Goal: Information Seeking & Learning: Get advice/opinions

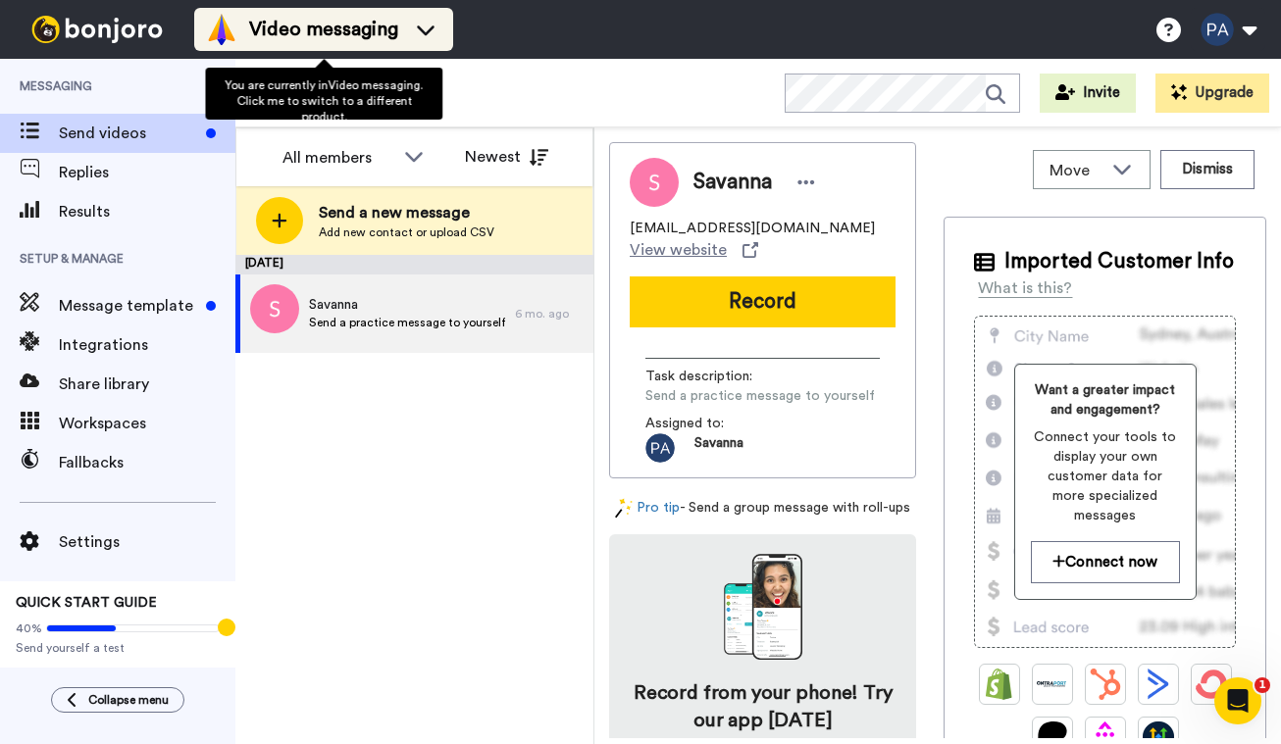
click at [275, 41] on span "Video messaging" at bounding box center [323, 29] width 149 height 27
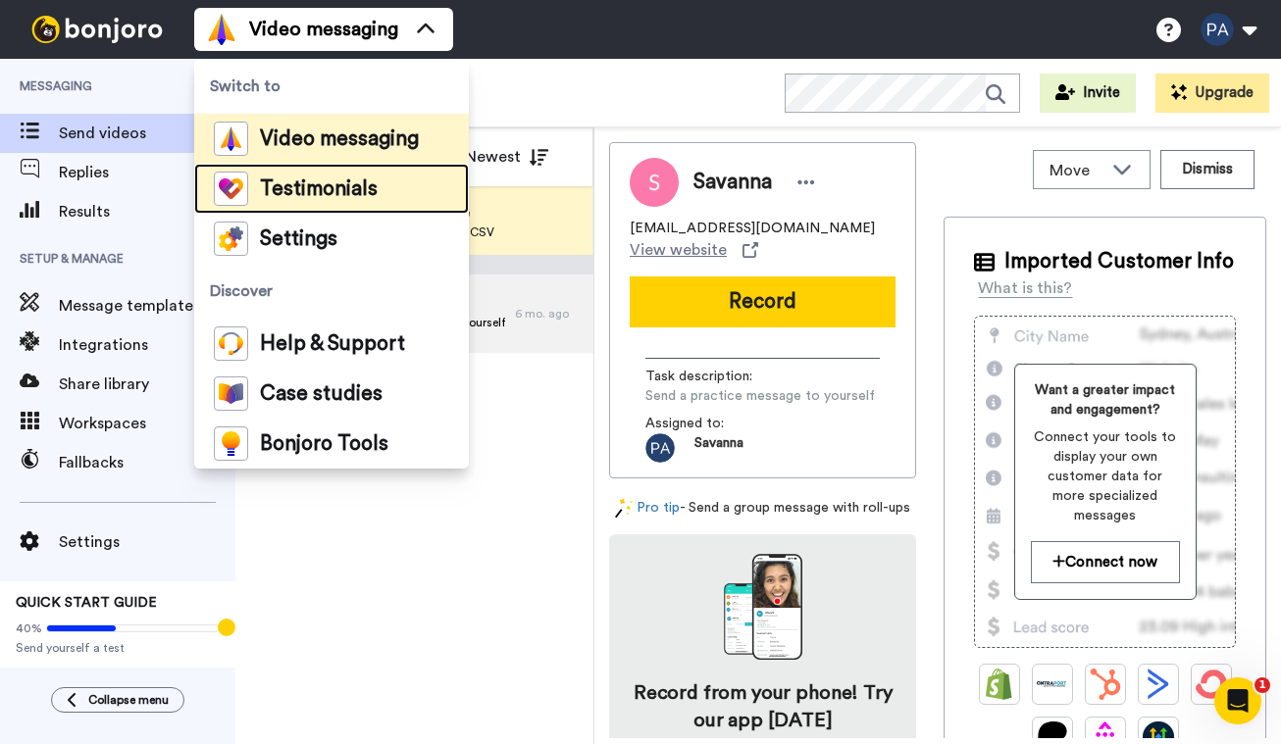
click at [299, 185] on span "Testimonials" at bounding box center [319, 189] width 118 height 20
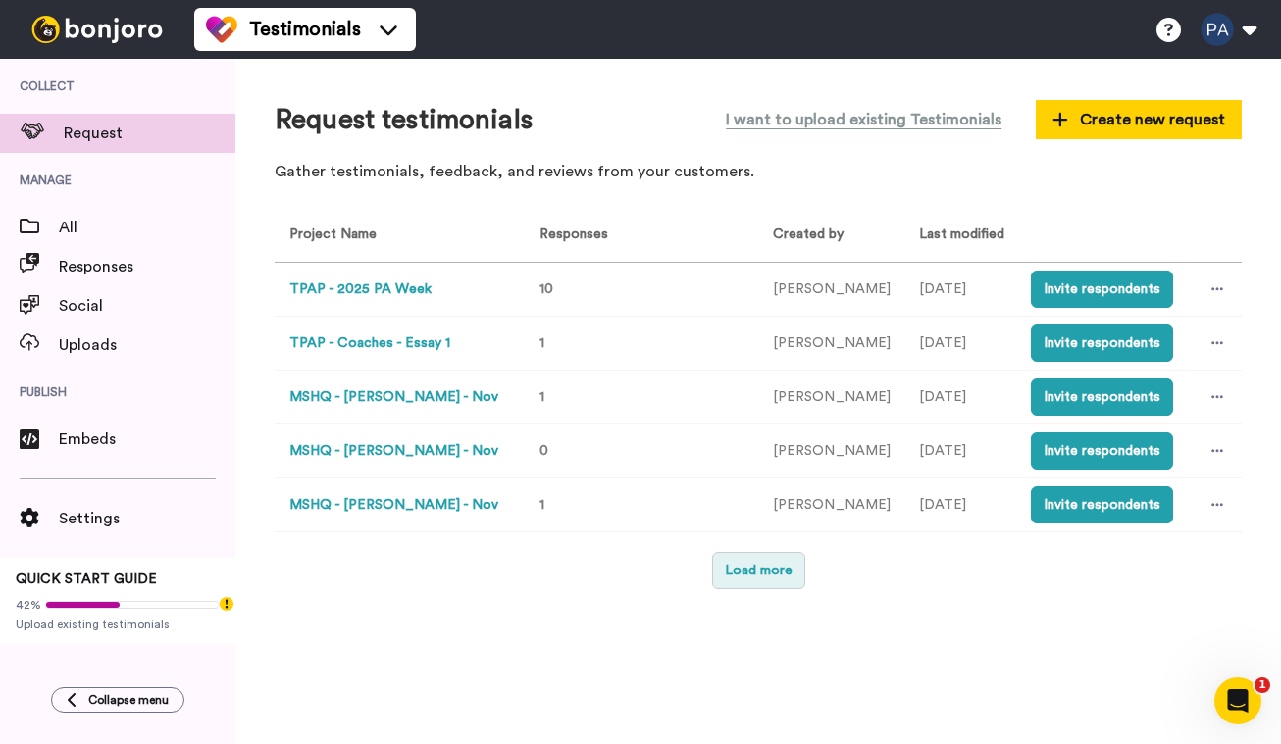
click at [753, 585] on button "Load more" at bounding box center [758, 570] width 93 height 37
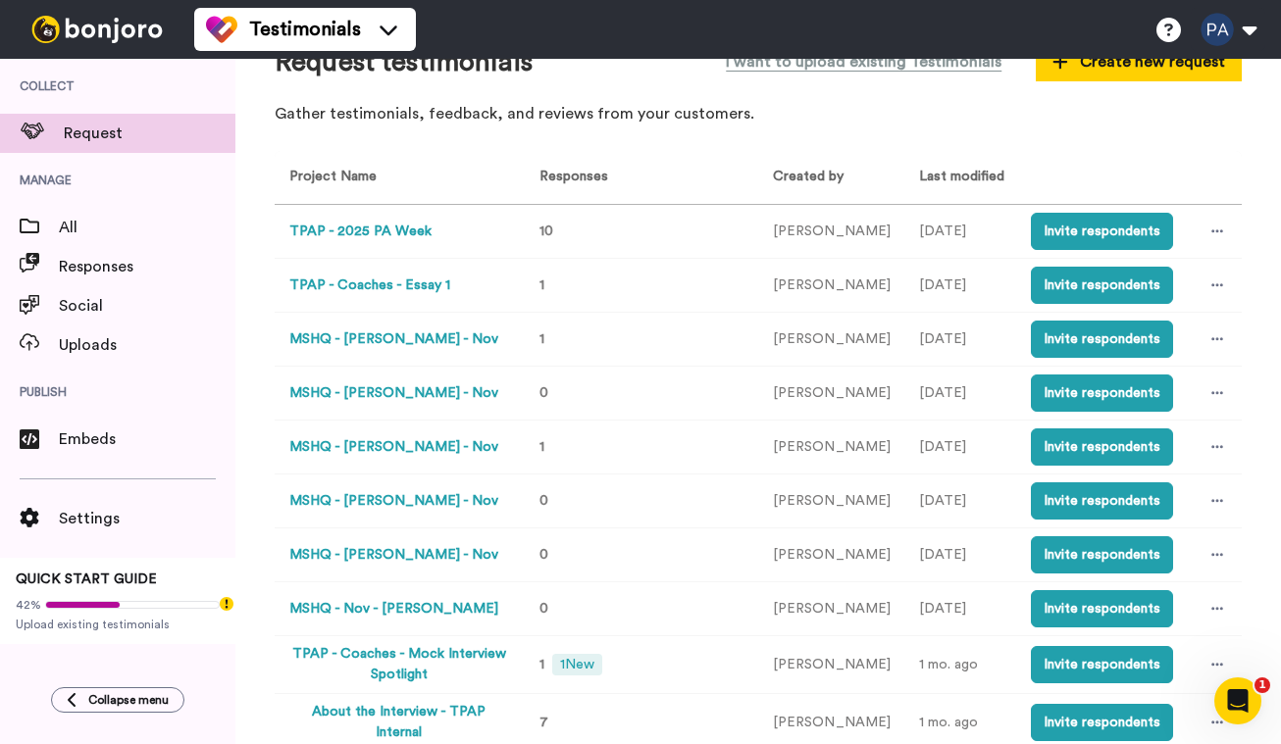
scroll to position [60, 0]
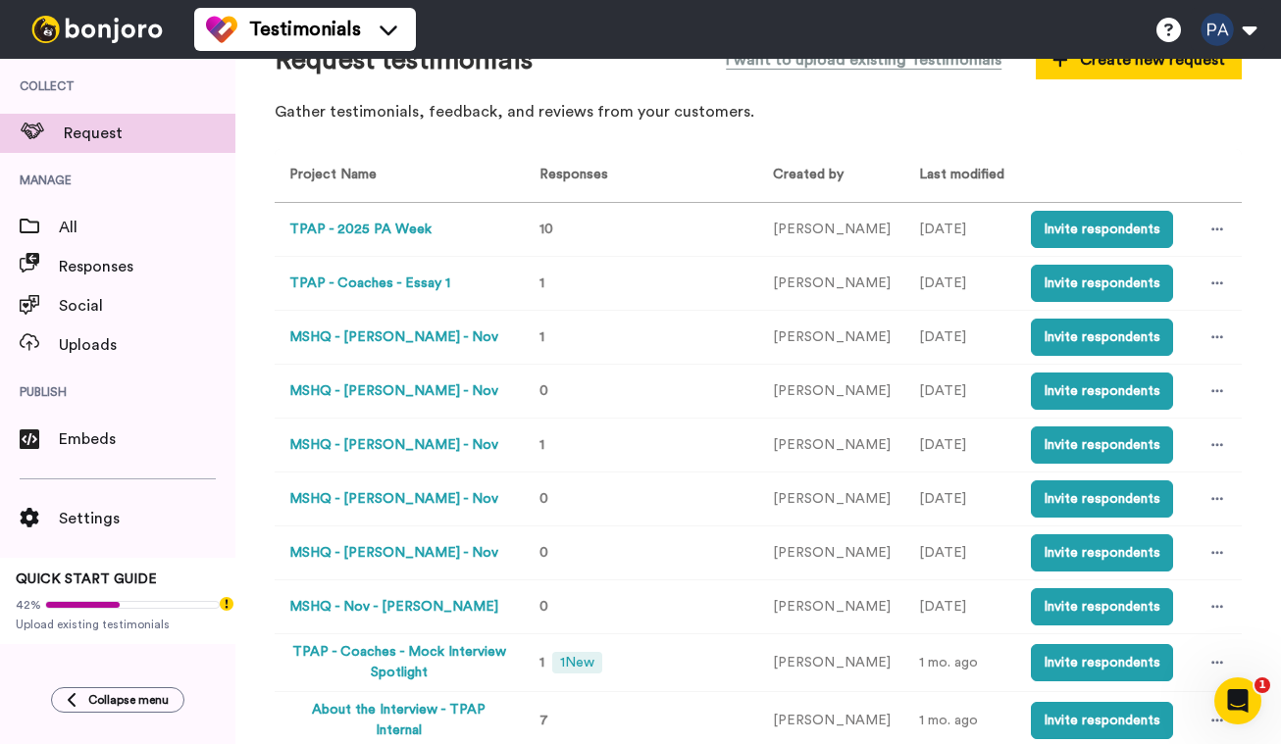
click at [398, 335] on button "MSHQ - Carlos - Nov" at bounding box center [393, 338] width 209 height 21
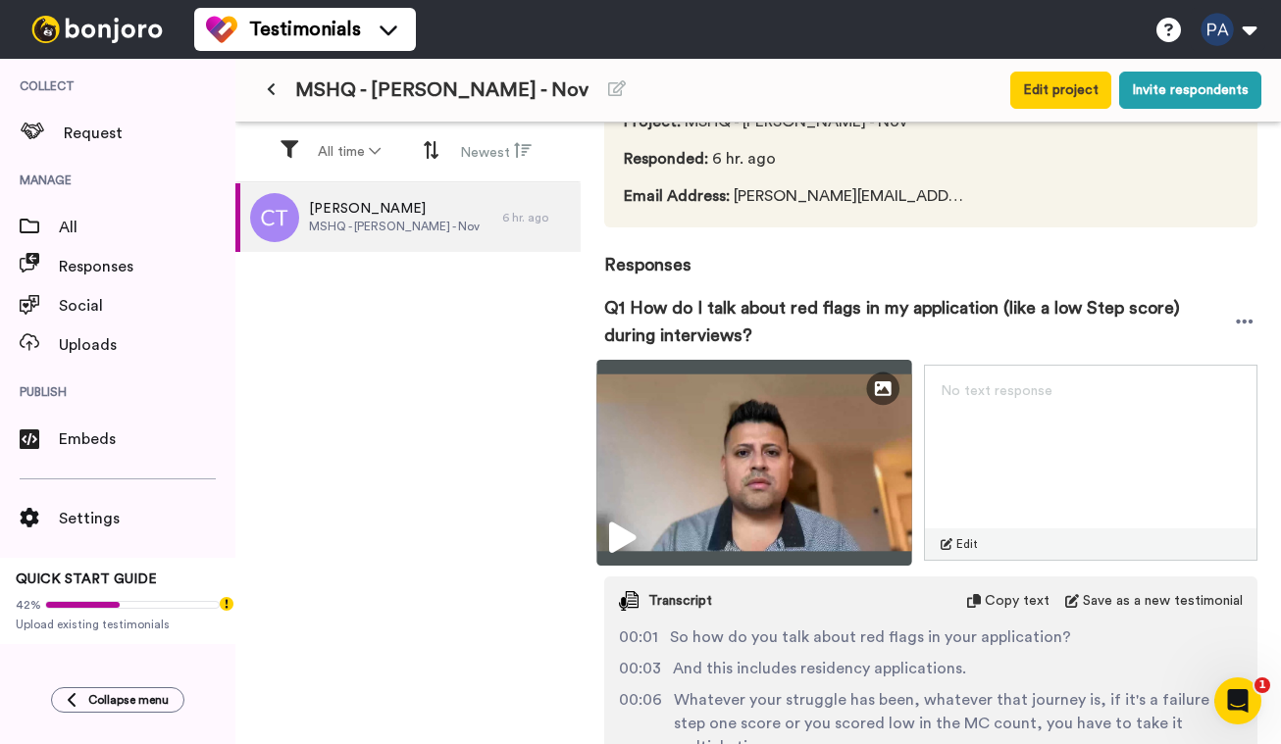
scroll to position [144, 0]
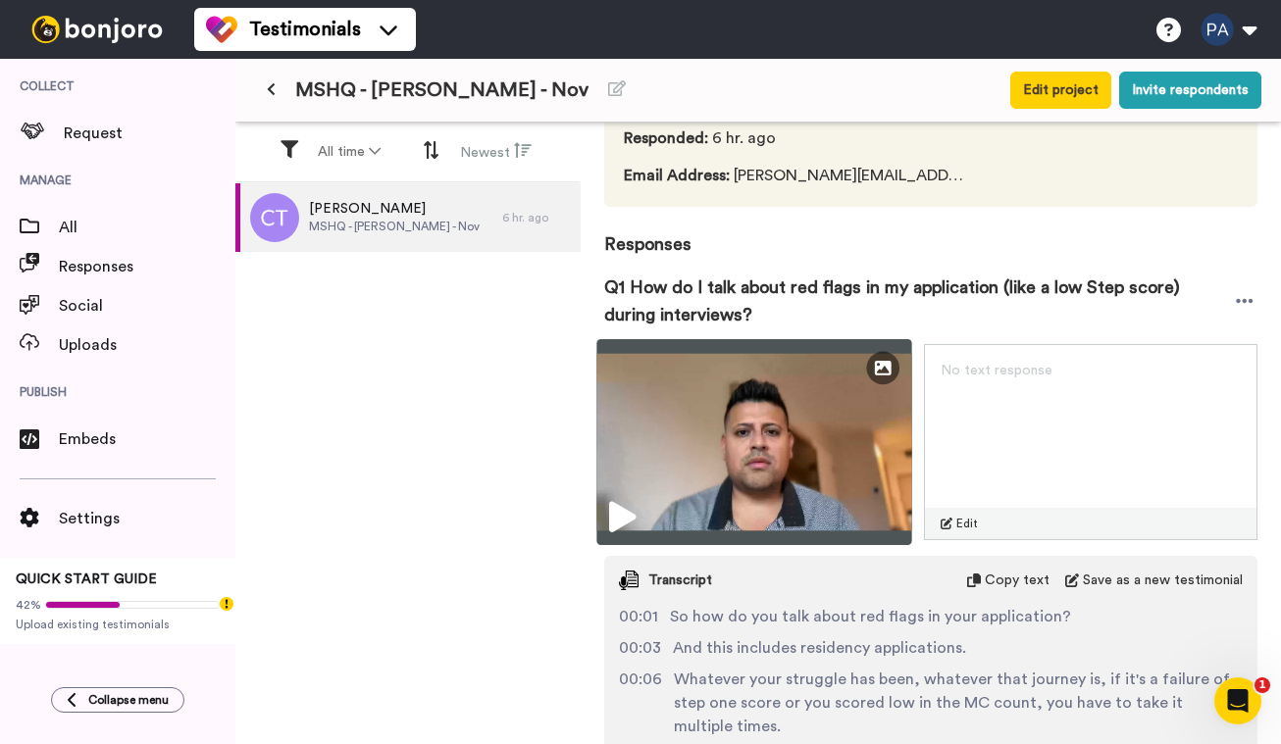
click at [819, 483] on img at bounding box center [753, 442] width 315 height 206
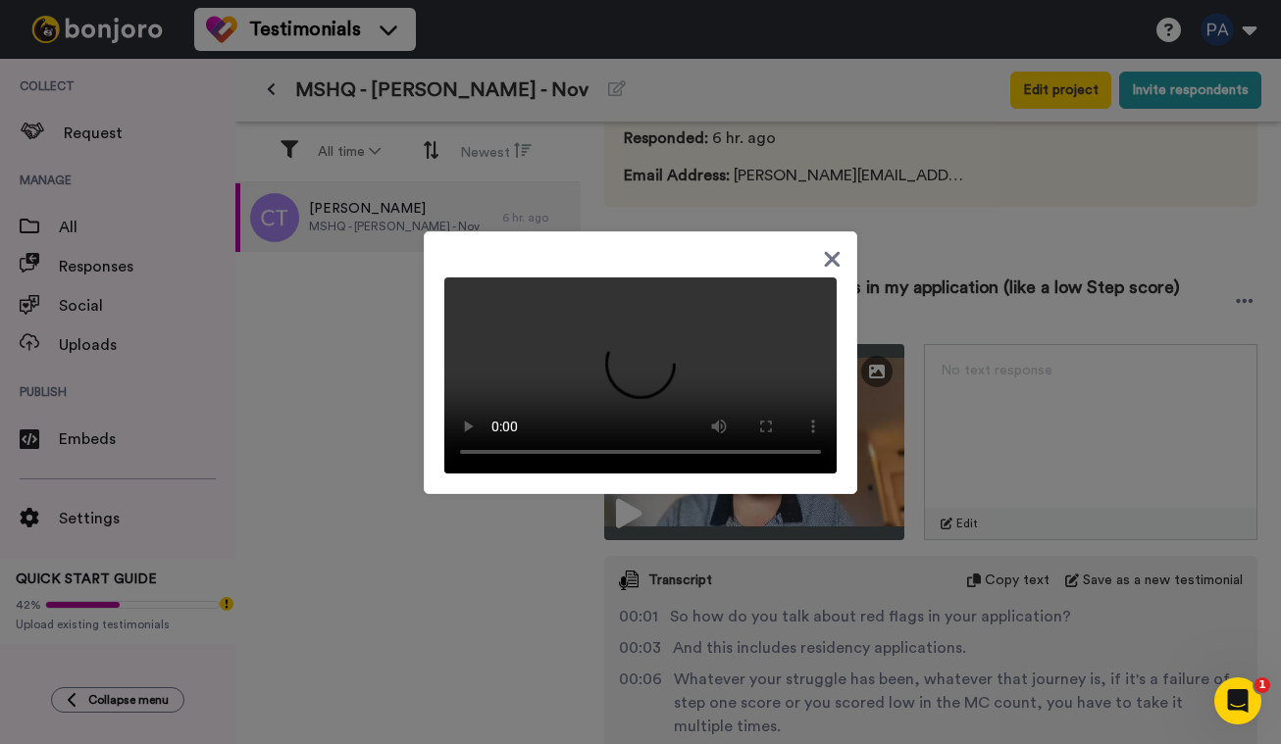
click at [1056, 174] on div at bounding box center [640, 372] width 1281 height 744
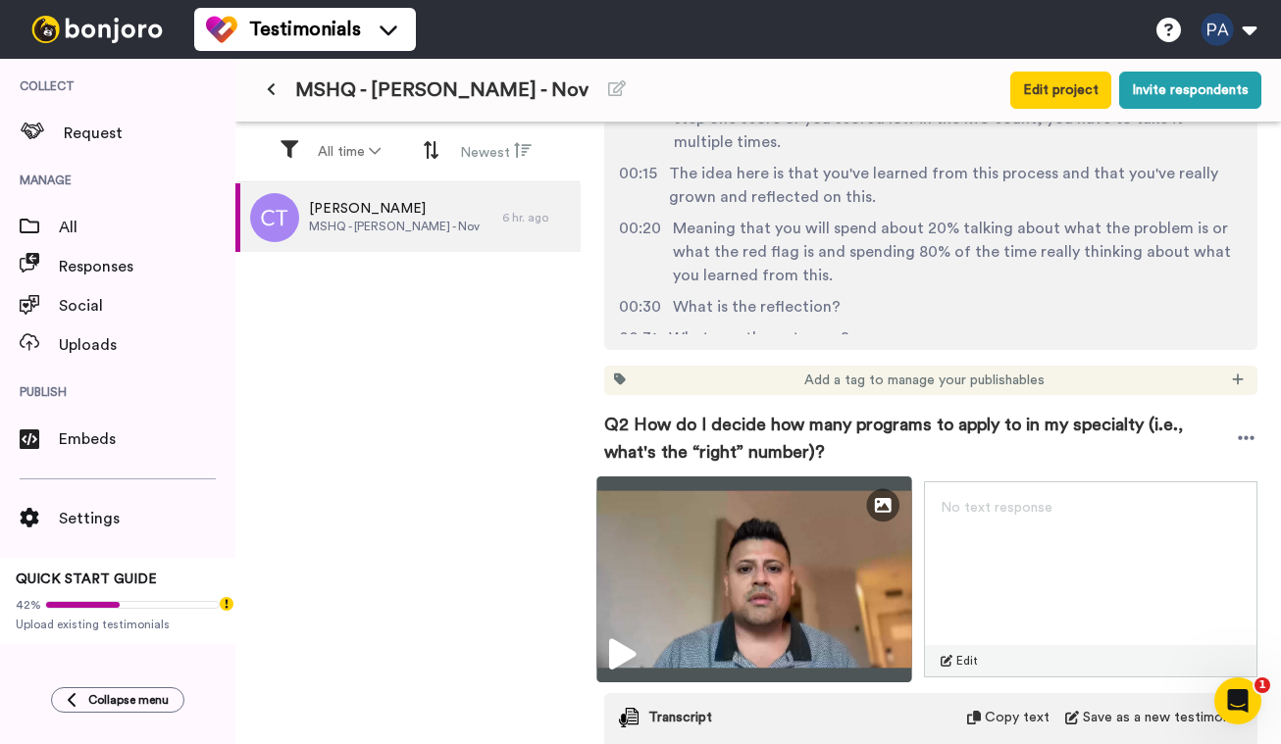
scroll to position [762, 0]
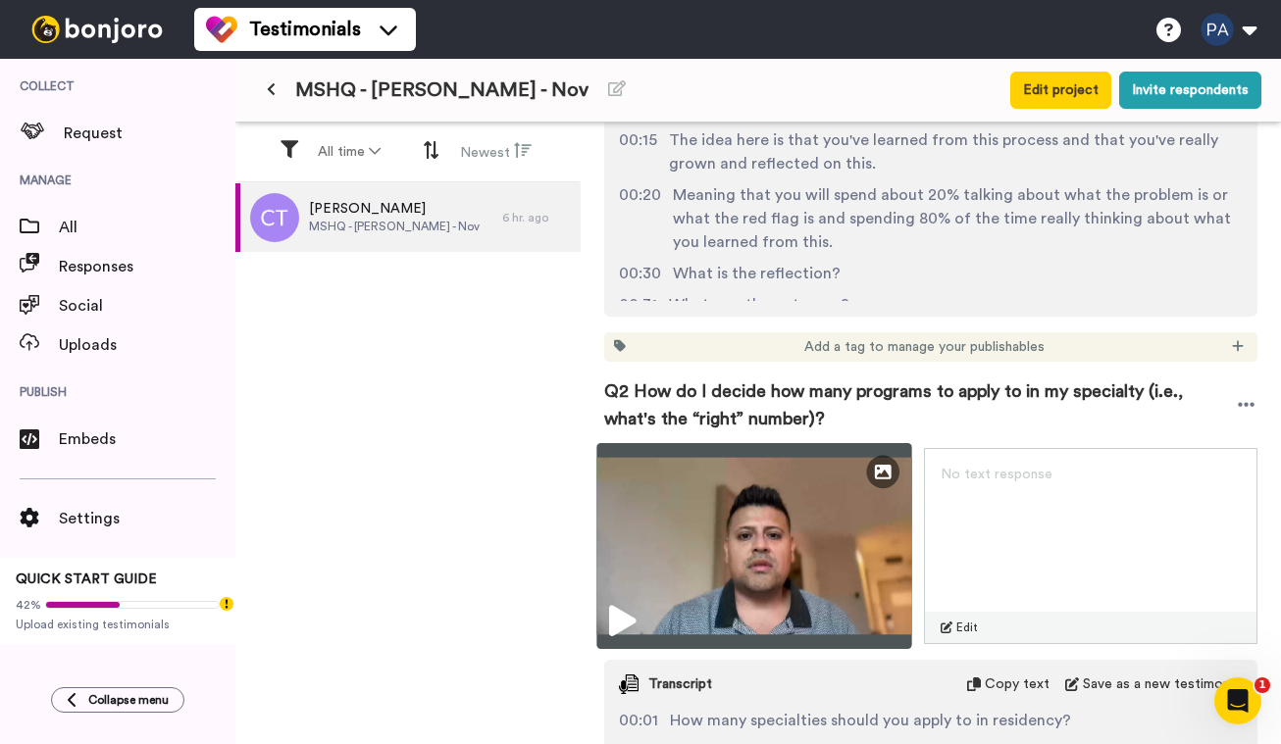
click at [886, 598] on img at bounding box center [753, 546] width 315 height 206
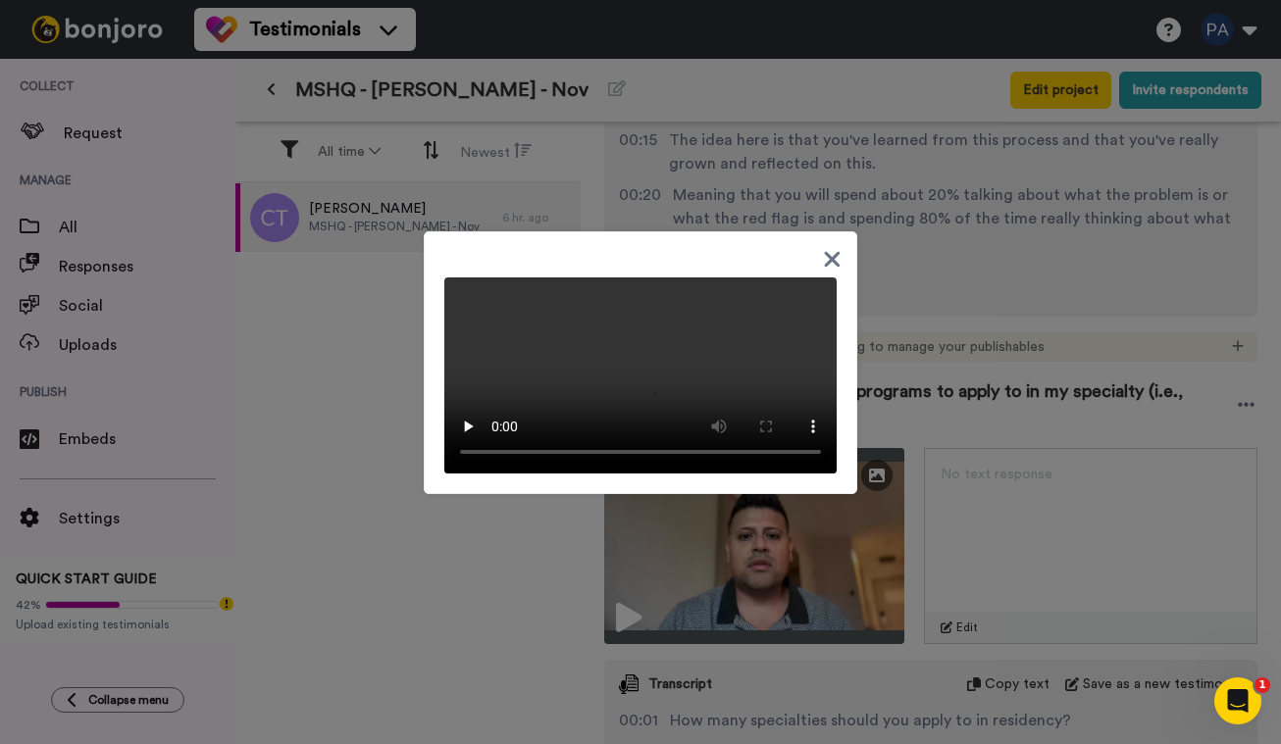
click at [766, 353] on video at bounding box center [640, 376] width 392 height 196
click at [833, 251] on icon at bounding box center [833, 259] width 16 height 16
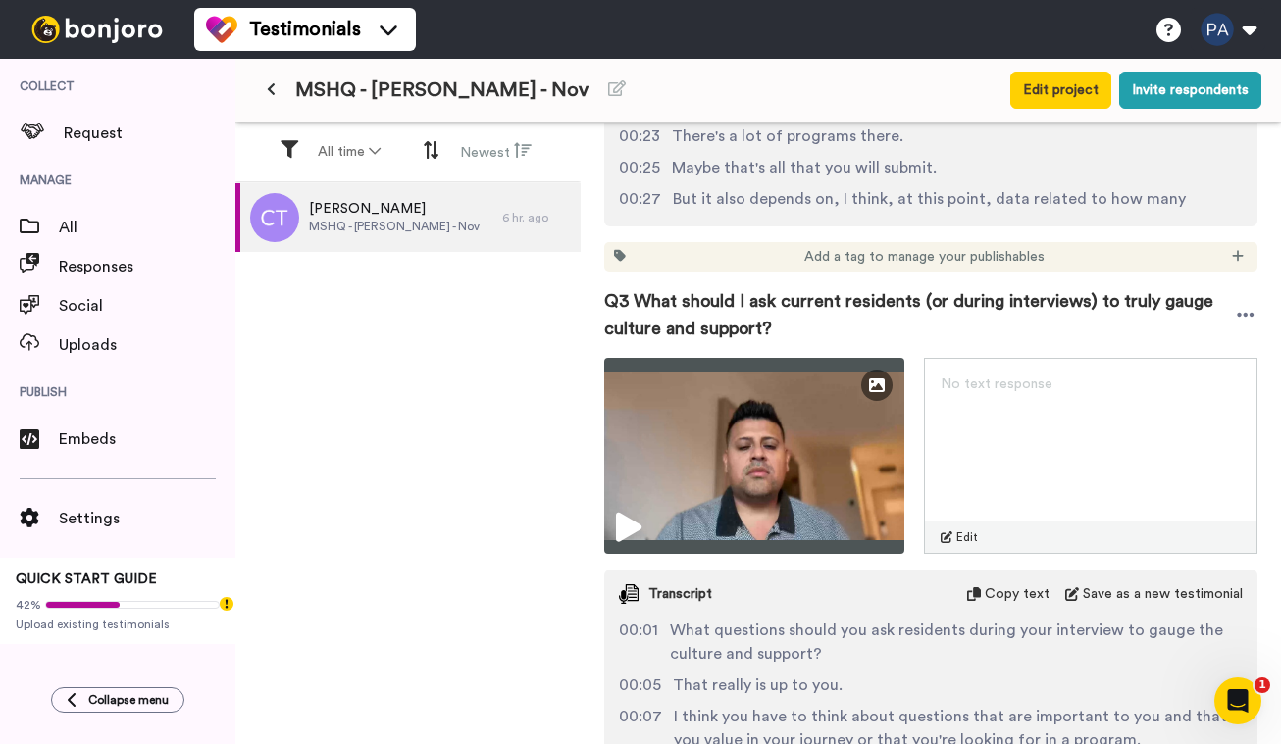
scroll to position [1617, 0]
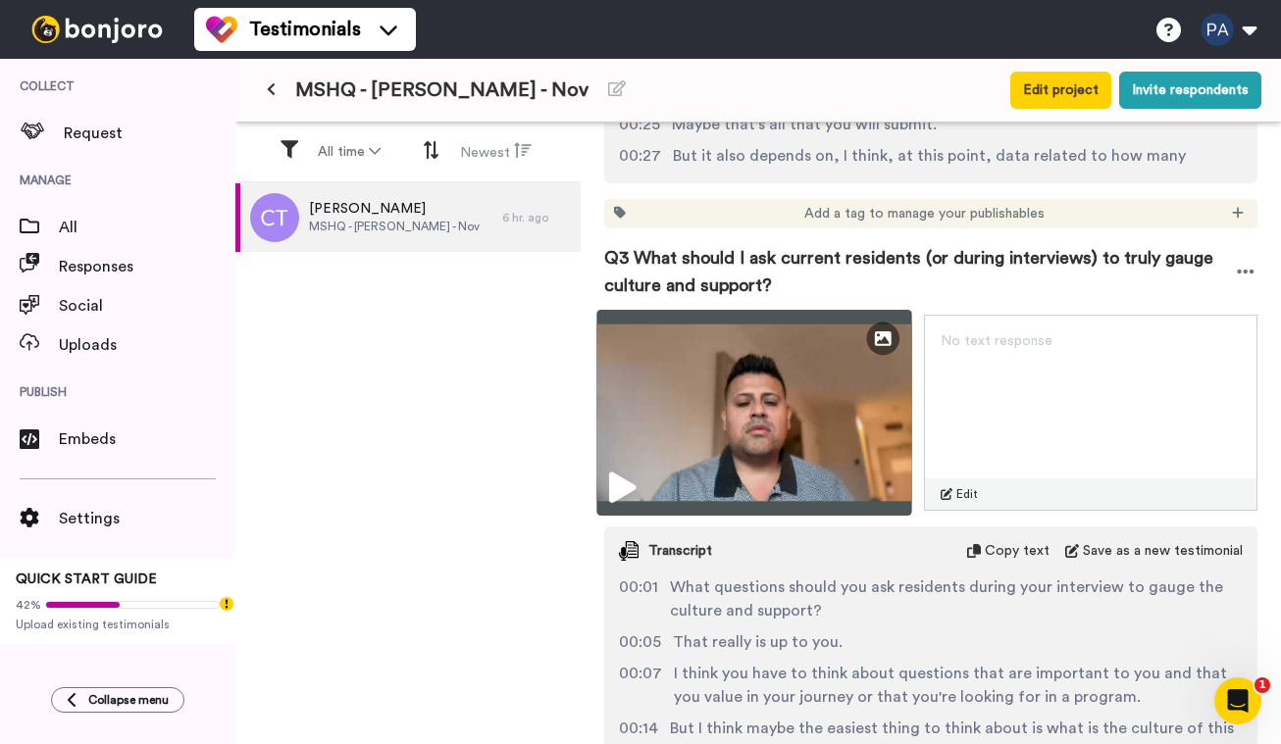
click at [874, 432] on img at bounding box center [753, 413] width 315 height 206
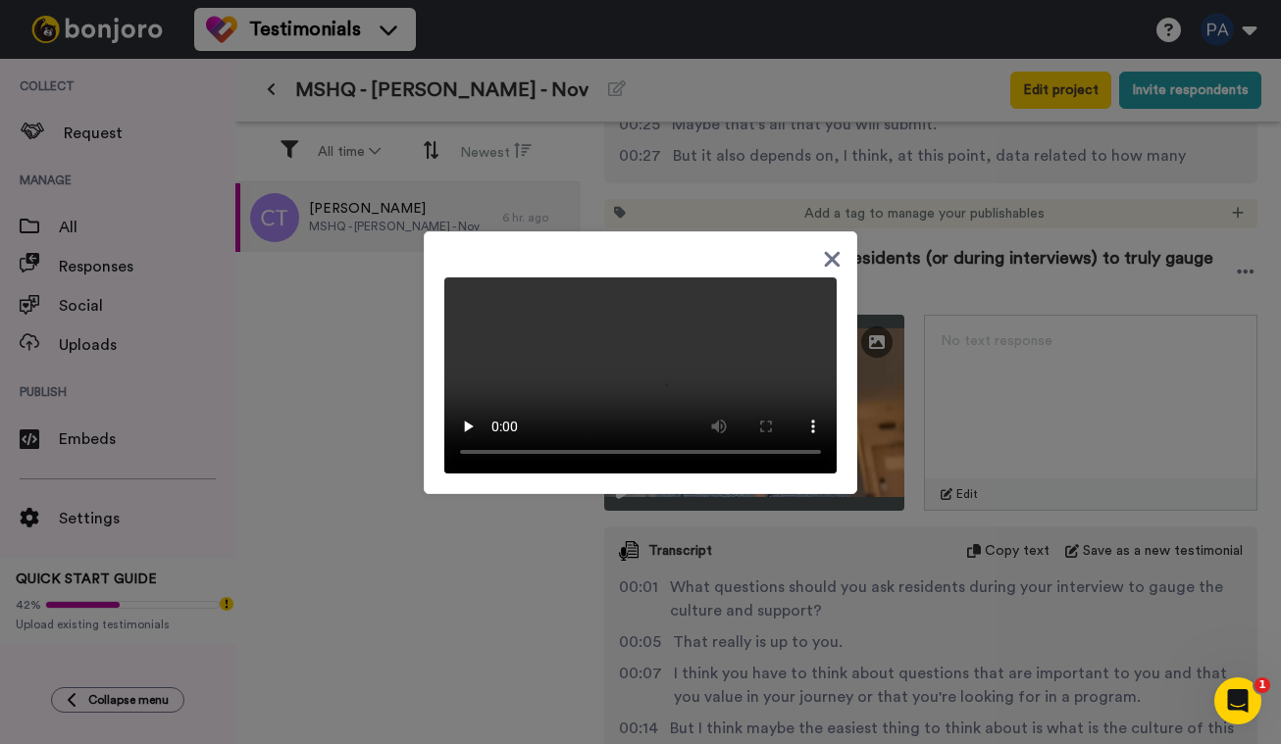
click at [819, 327] on video at bounding box center [640, 376] width 392 height 196
click at [836, 247] on icon at bounding box center [832, 259] width 19 height 25
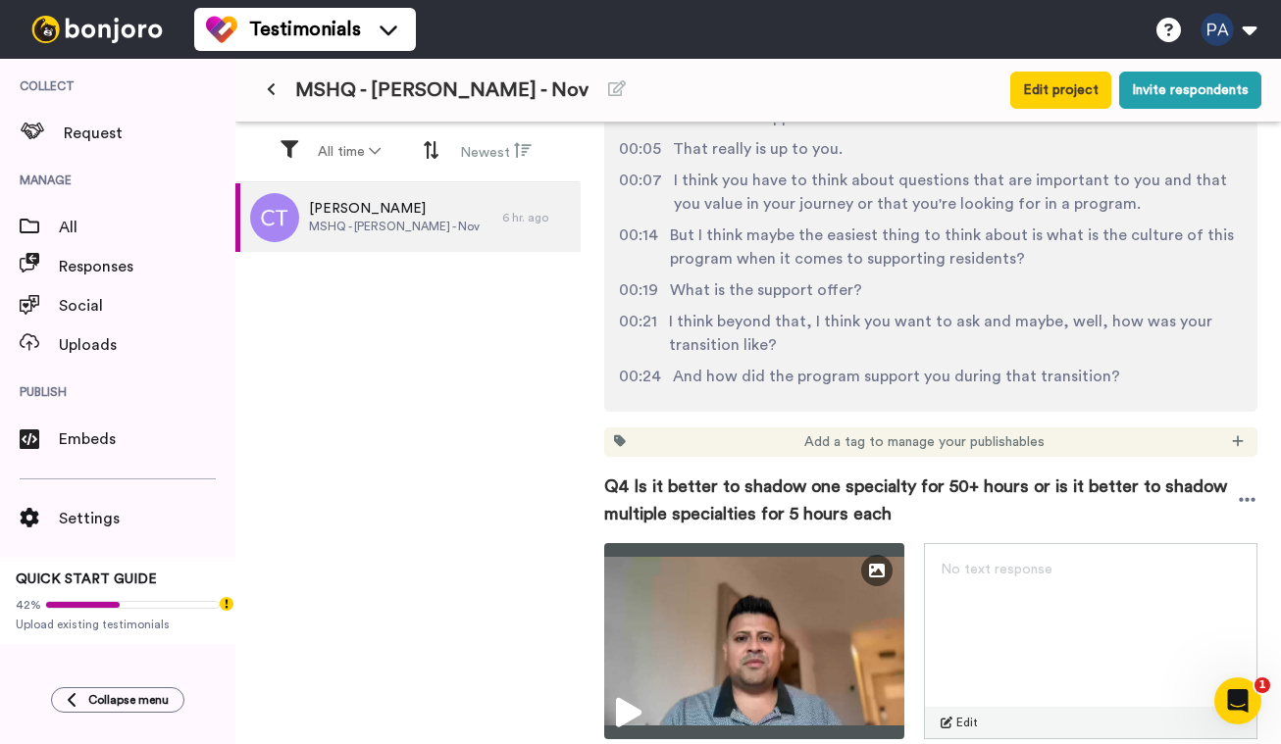
scroll to position [2168, 0]
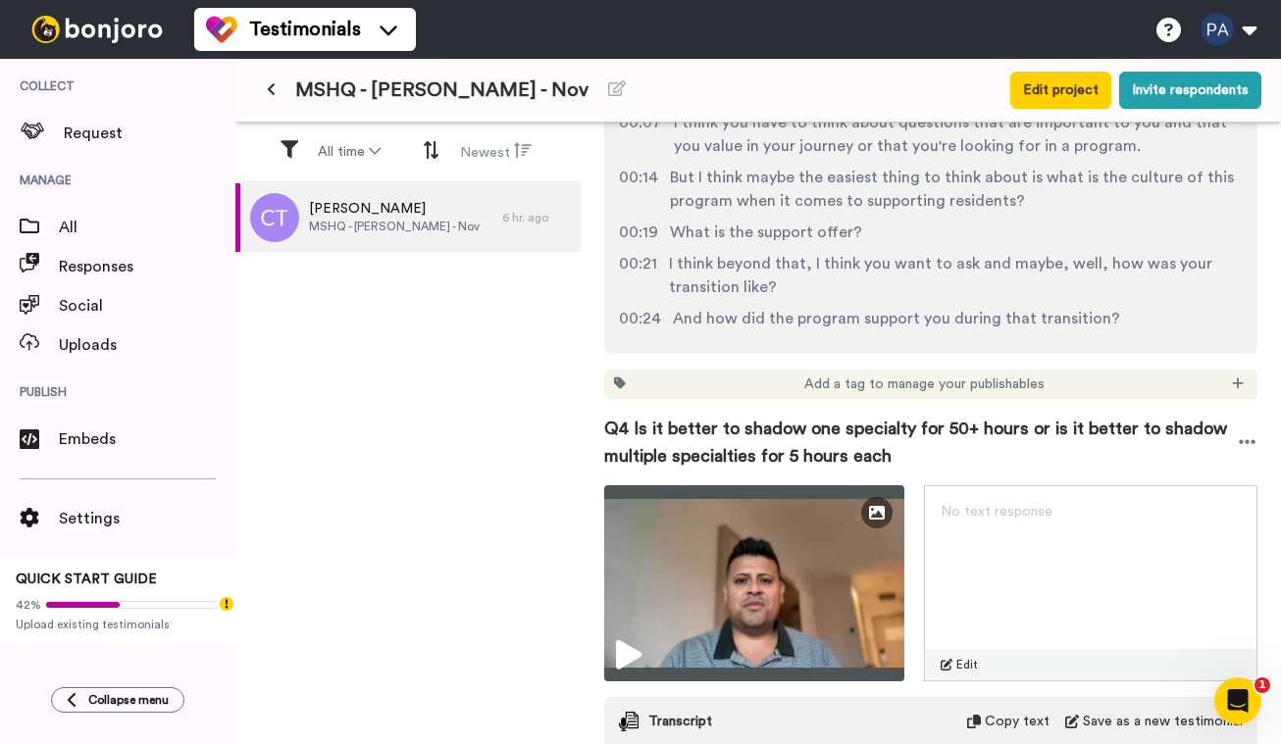
click at [569, 571] on div "Carlos Tapia MSHQ - Carlos - Nov 6 hr. ago" at bounding box center [407, 465] width 345 height 564
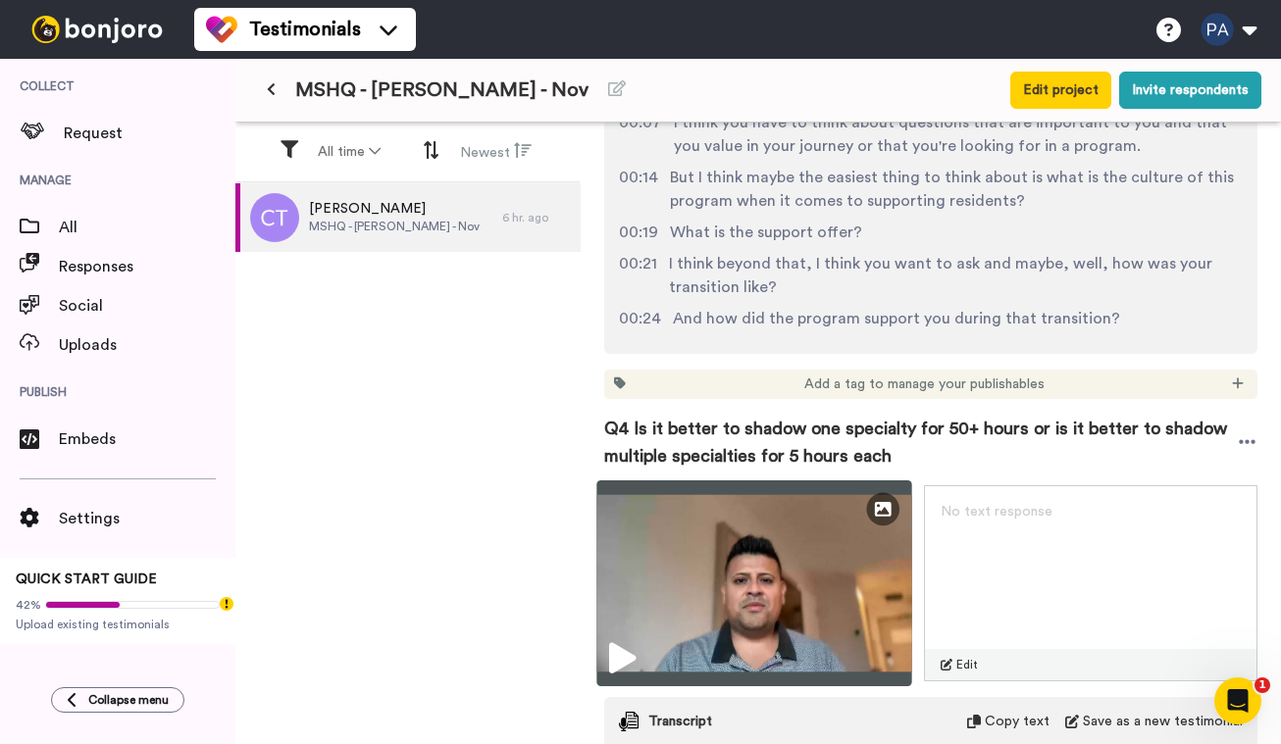
click at [837, 580] on img at bounding box center [753, 583] width 315 height 206
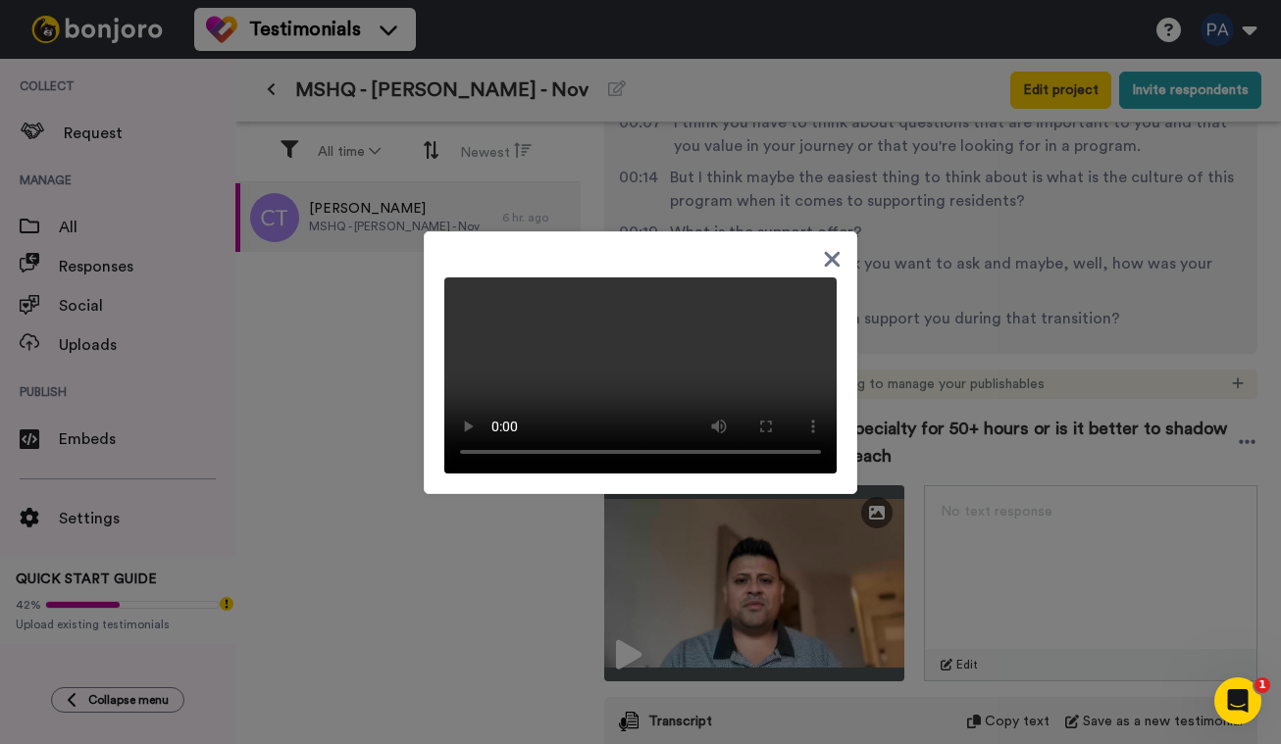
click at [828, 252] on icon at bounding box center [833, 259] width 16 height 16
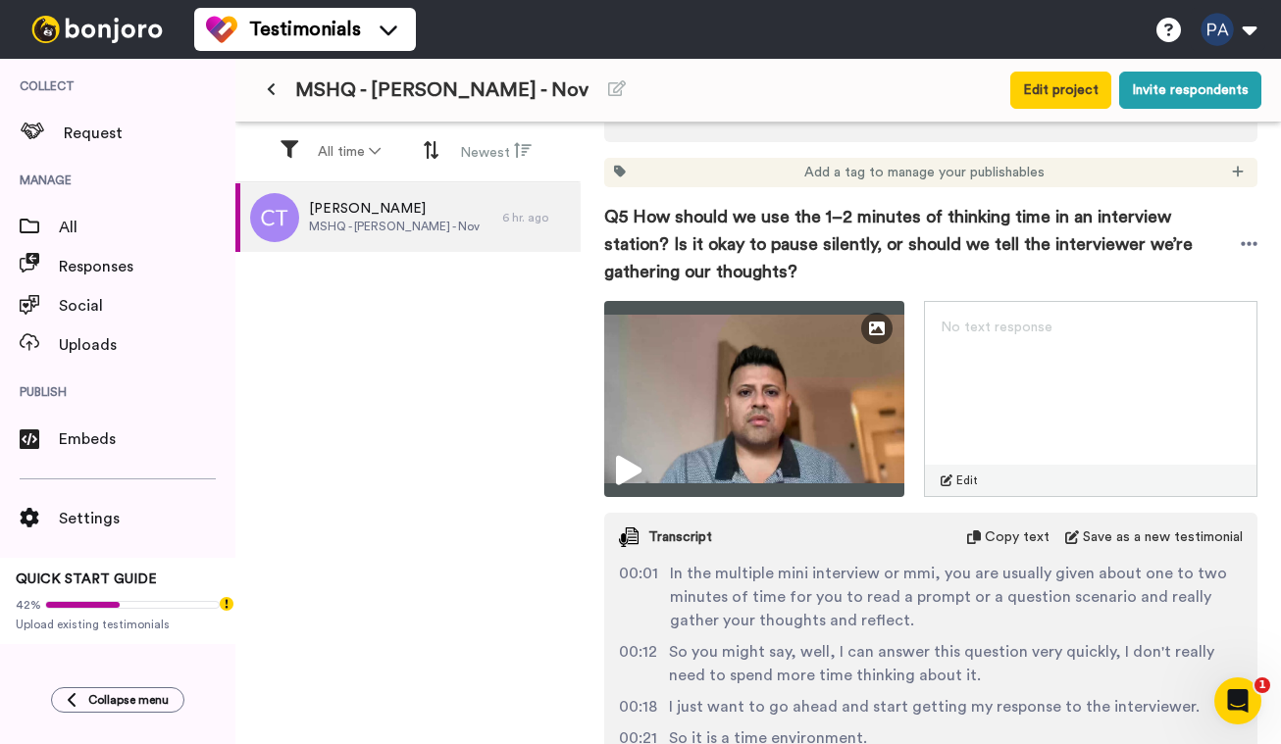
scroll to position [3133, 0]
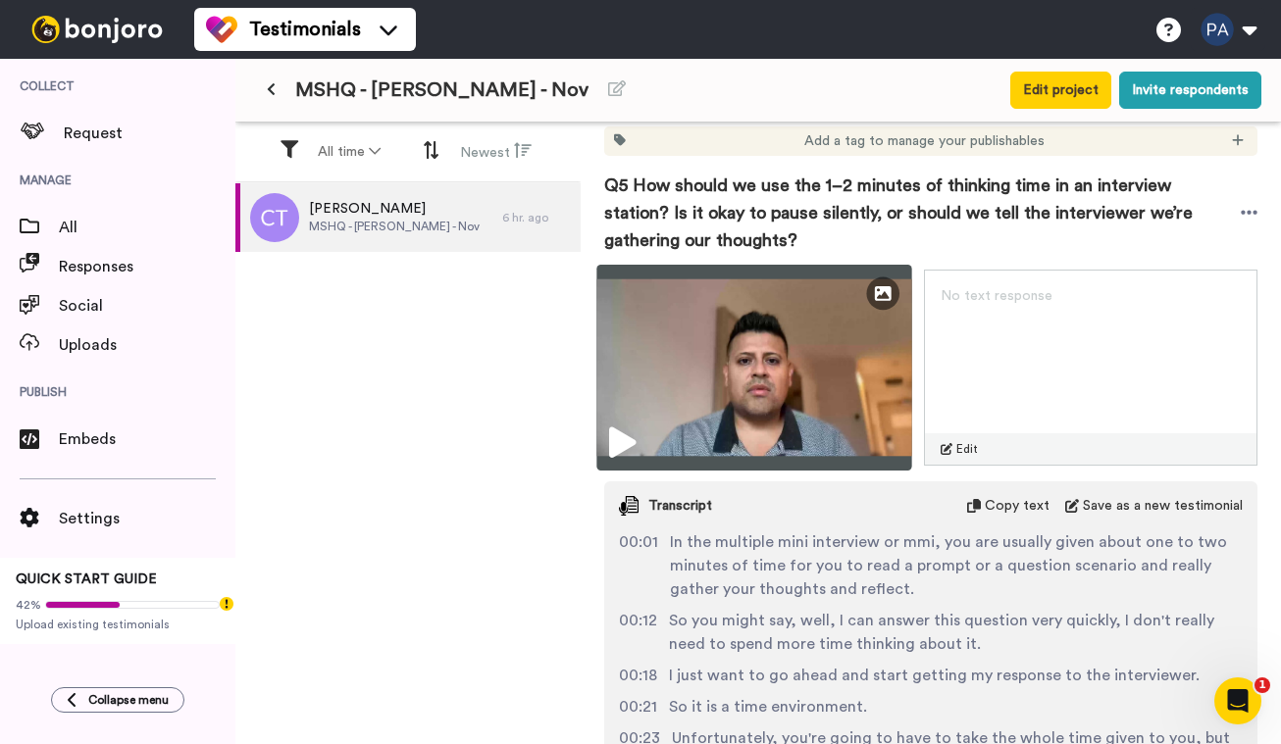
click at [786, 357] on img at bounding box center [753, 368] width 315 height 206
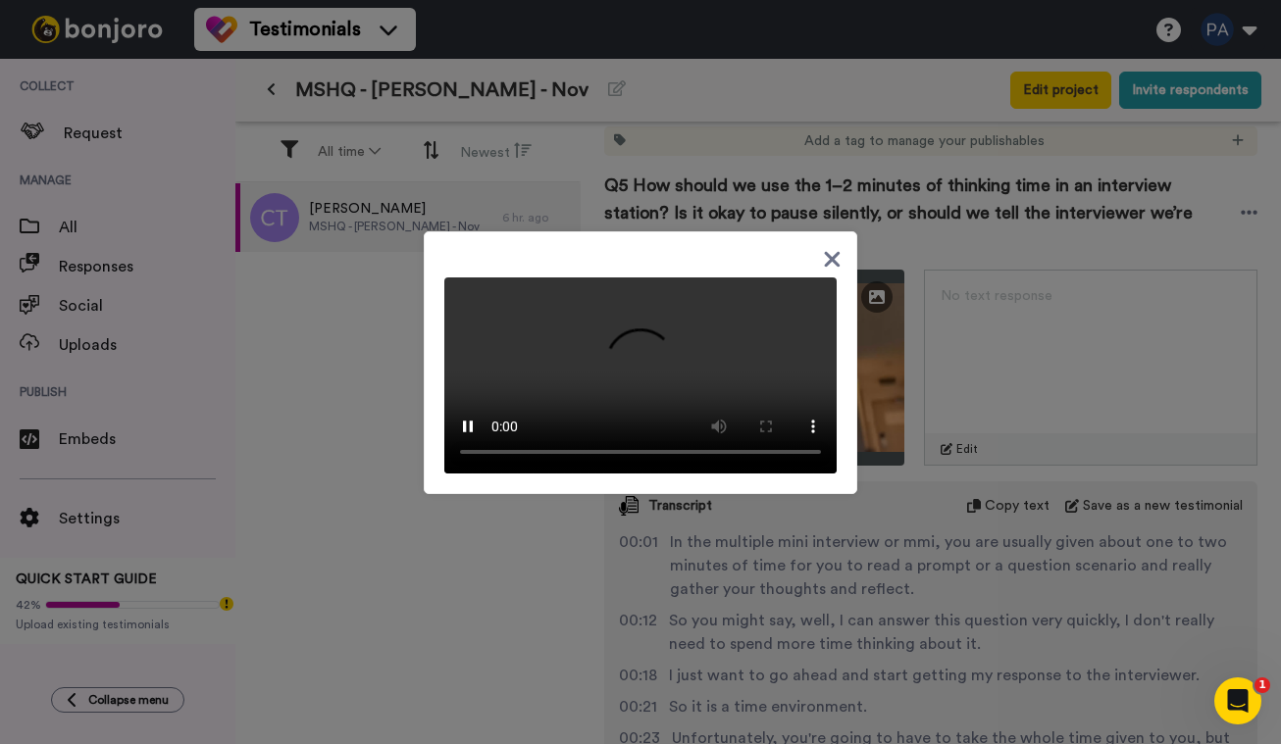
drag, startPoint x: 833, startPoint y: 237, endPoint x: 837, endPoint y: 279, distance: 42.3
click at [833, 232] on div at bounding box center [640, 362] width 433 height 263
click at [827, 251] on icon at bounding box center [833, 259] width 16 height 16
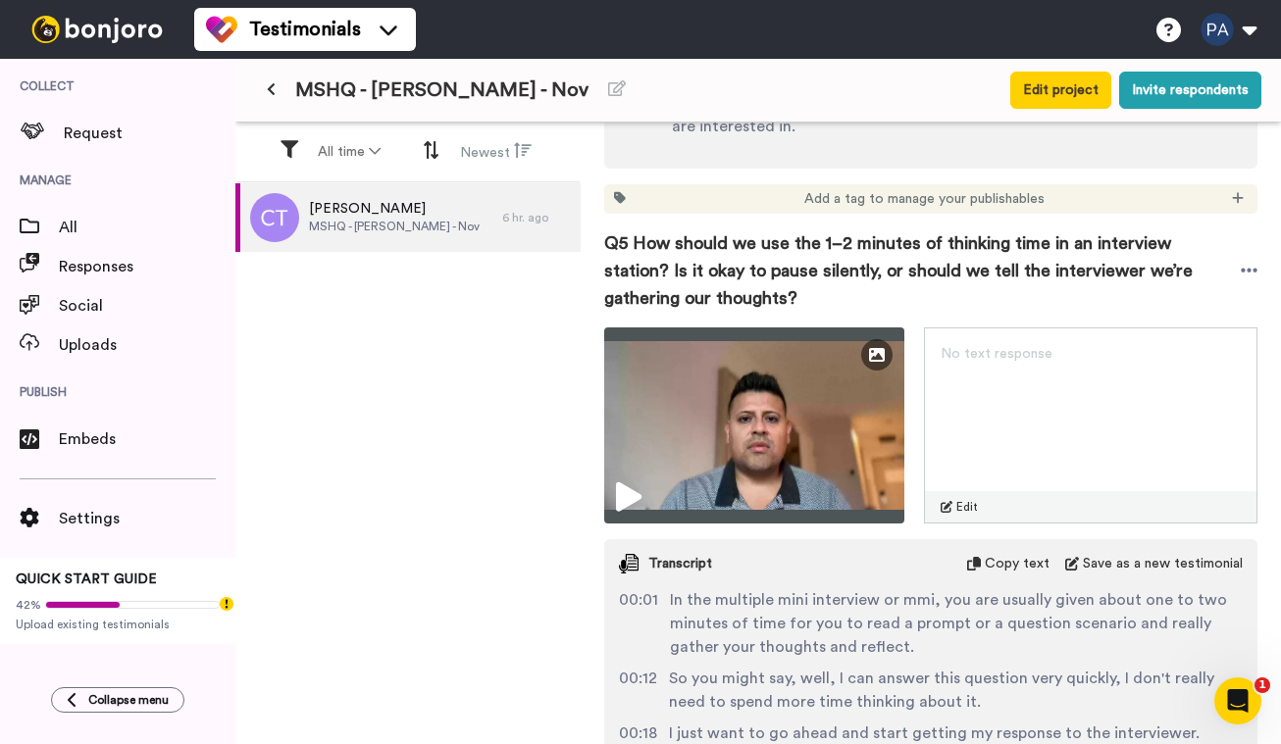
scroll to position [3053, 0]
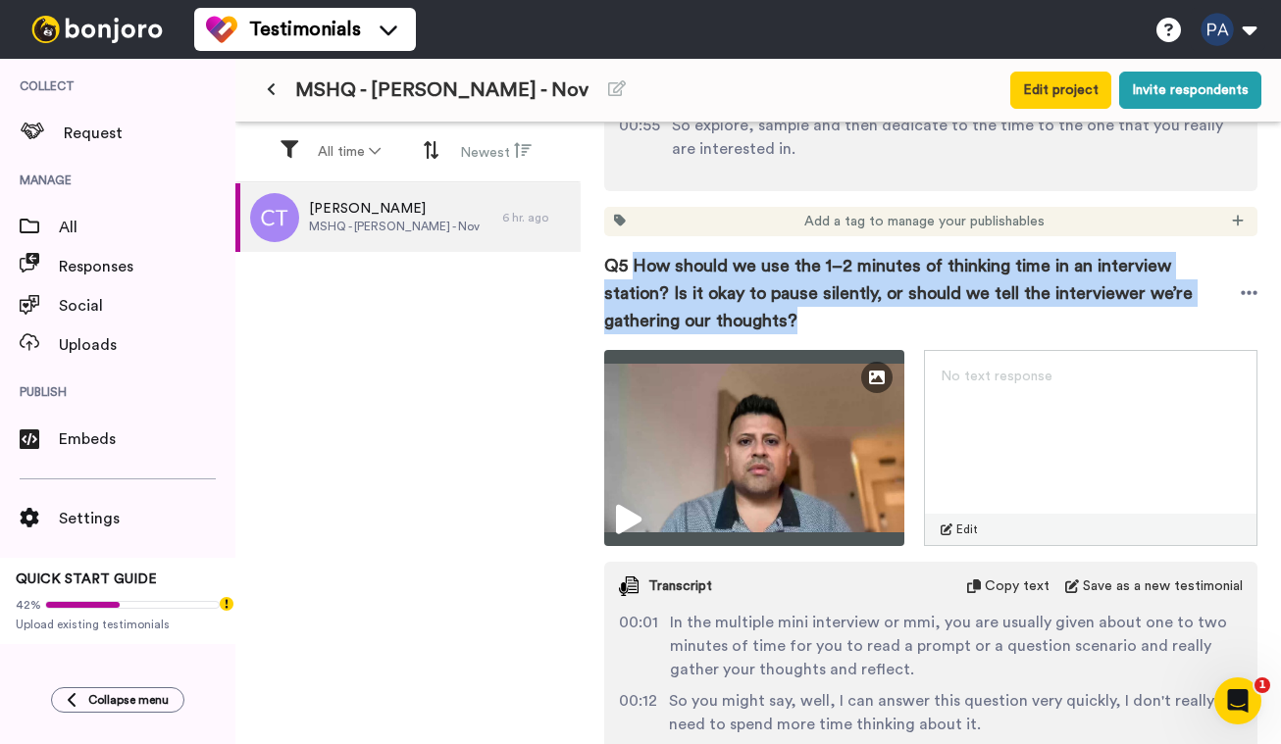
drag, startPoint x: 631, startPoint y: 264, endPoint x: 690, endPoint y: 316, distance: 78.5
click at [691, 316] on span "Q5 How should we use the 1–2 minutes of thinking time in an interview station? …" at bounding box center [922, 293] width 636 height 82
copy span "How should we use the 1–2 minutes of thinking time in an interview station? Is …"
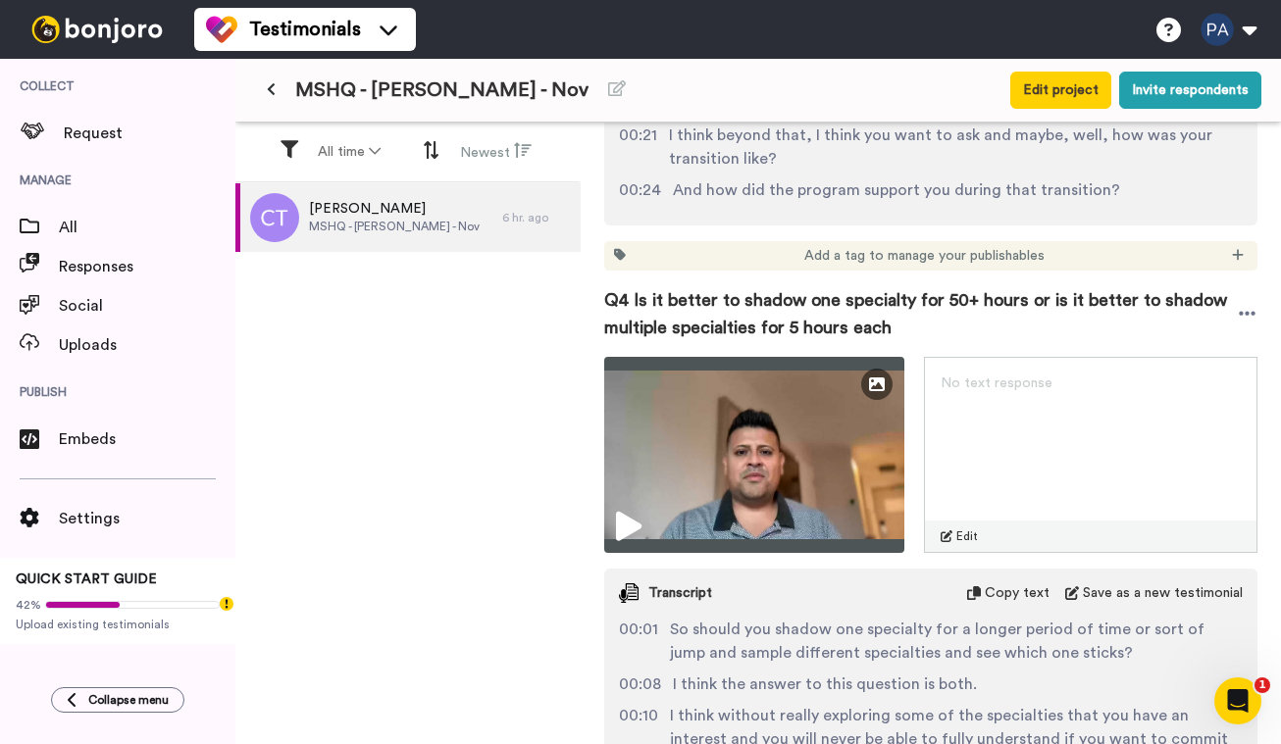
scroll to position [2291, 0]
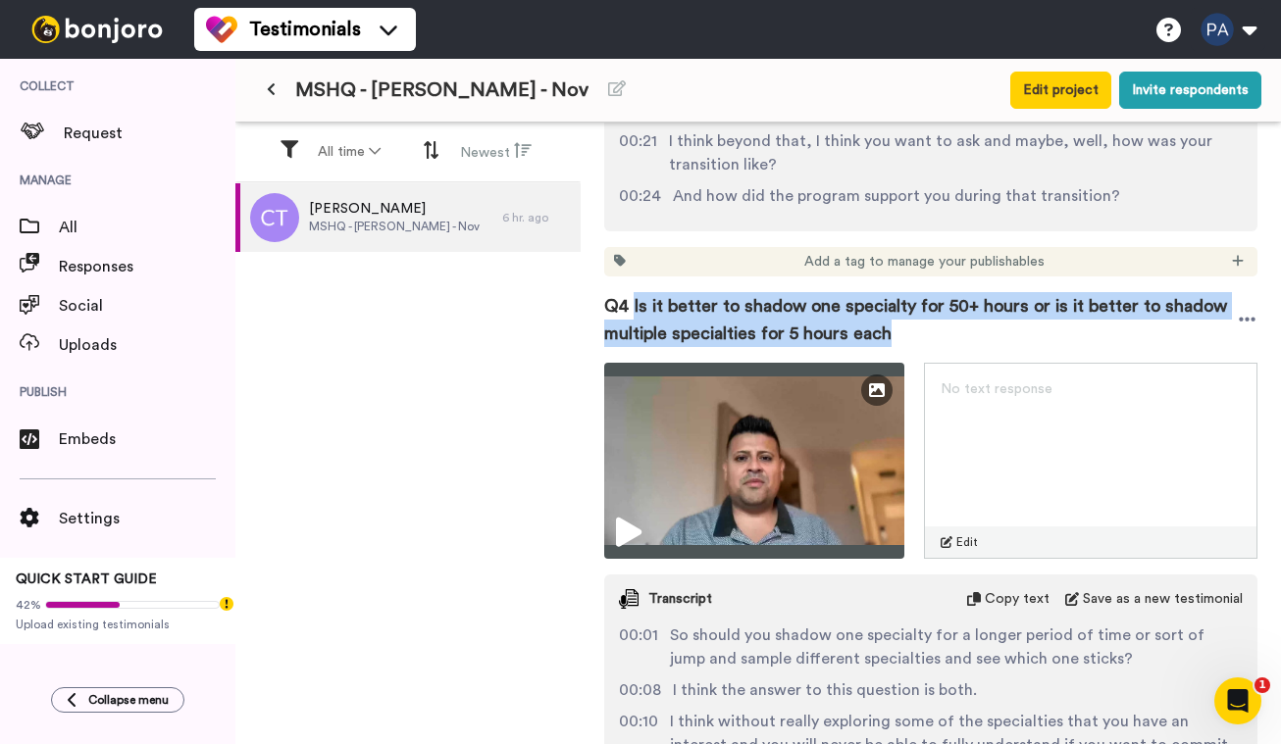
drag, startPoint x: 918, startPoint y: 332, endPoint x: 631, endPoint y: 301, distance: 288.0
click at [631, 301] on span "Q4 Is it better to shadow one specialty for 50+ hours or is it better to shadow…" at bounding box center [920, 319] width 632 height 55
copy span "Is it better to shadow one specialty for 50+ hours or is it better to shadow mu…"
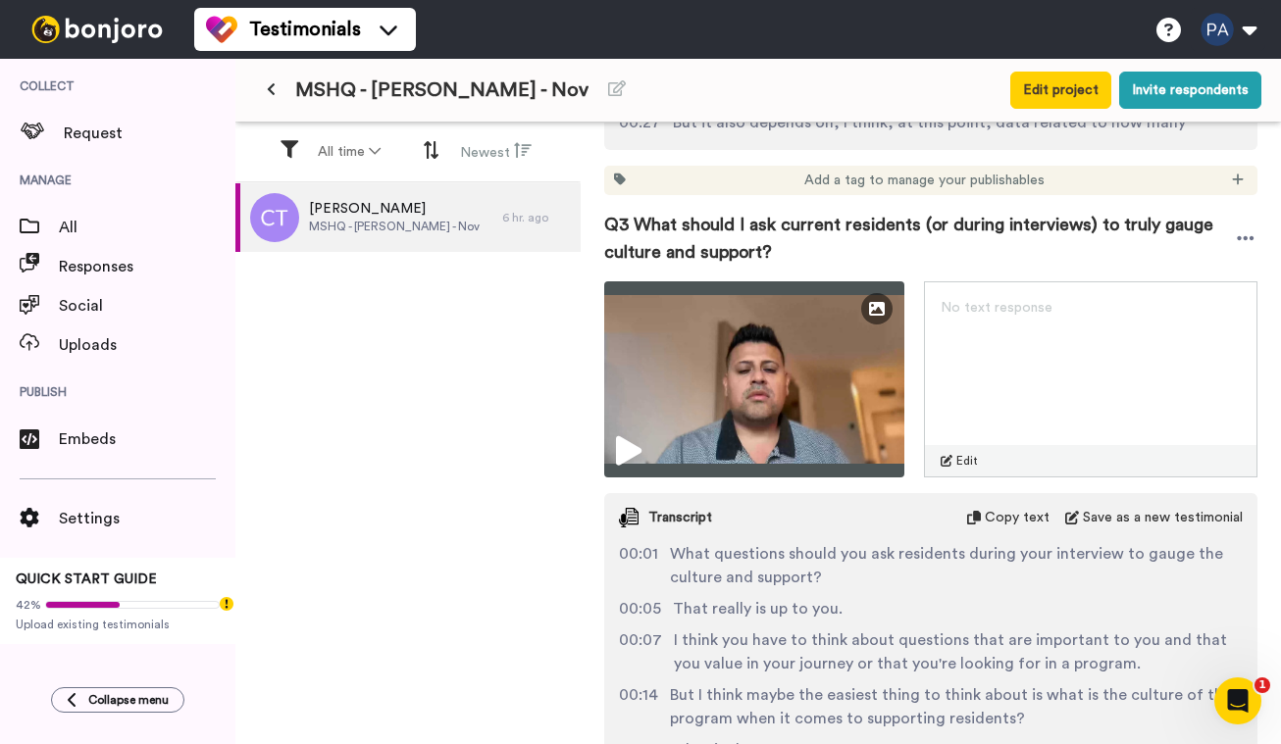
scroll to position [1641, 0]
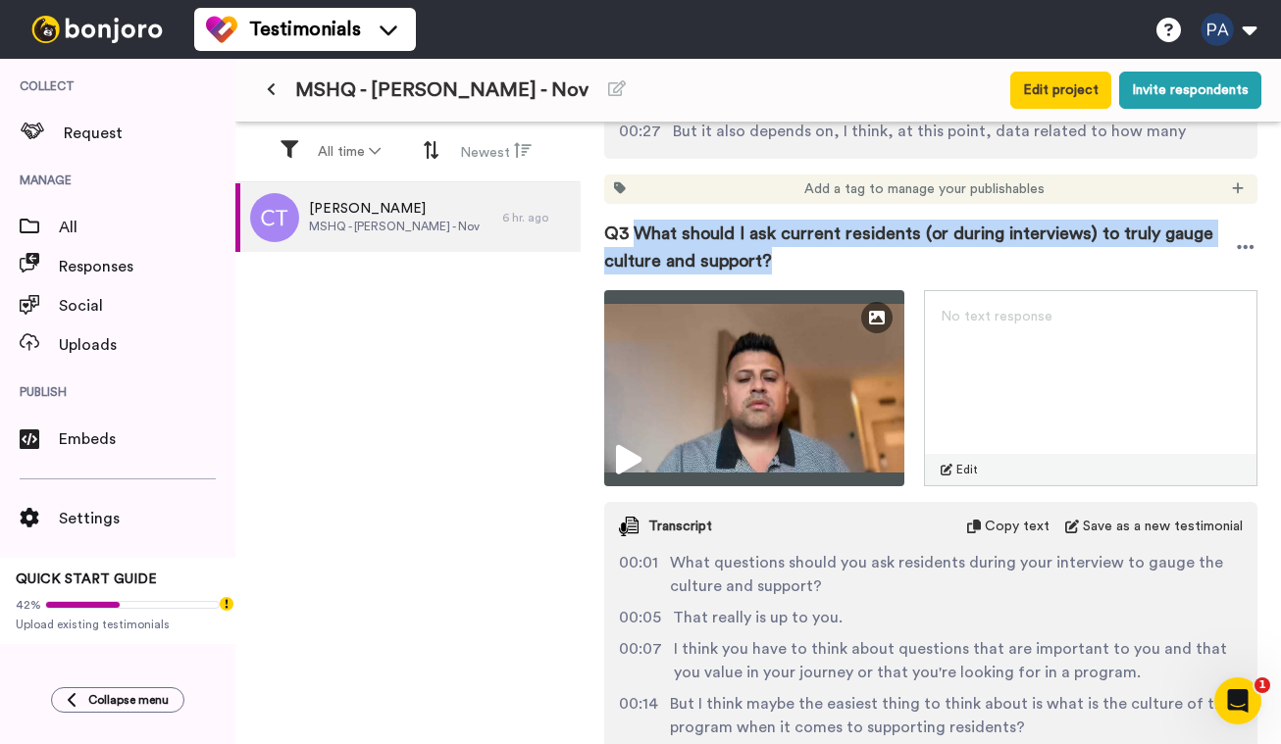
drag, startPoint x: 760, startPoint y: 265, endPoint x: 636, endPoint y: 230, distance: 128.2
click at [636, 230] on span "Q3 What should I ask current residents (or during interviews) to truly gauge cu…" at bounding box center [919, 247] width 630 height 55
copy span "What should I ask current residents (or during interviews) to truly gauge cultu…"
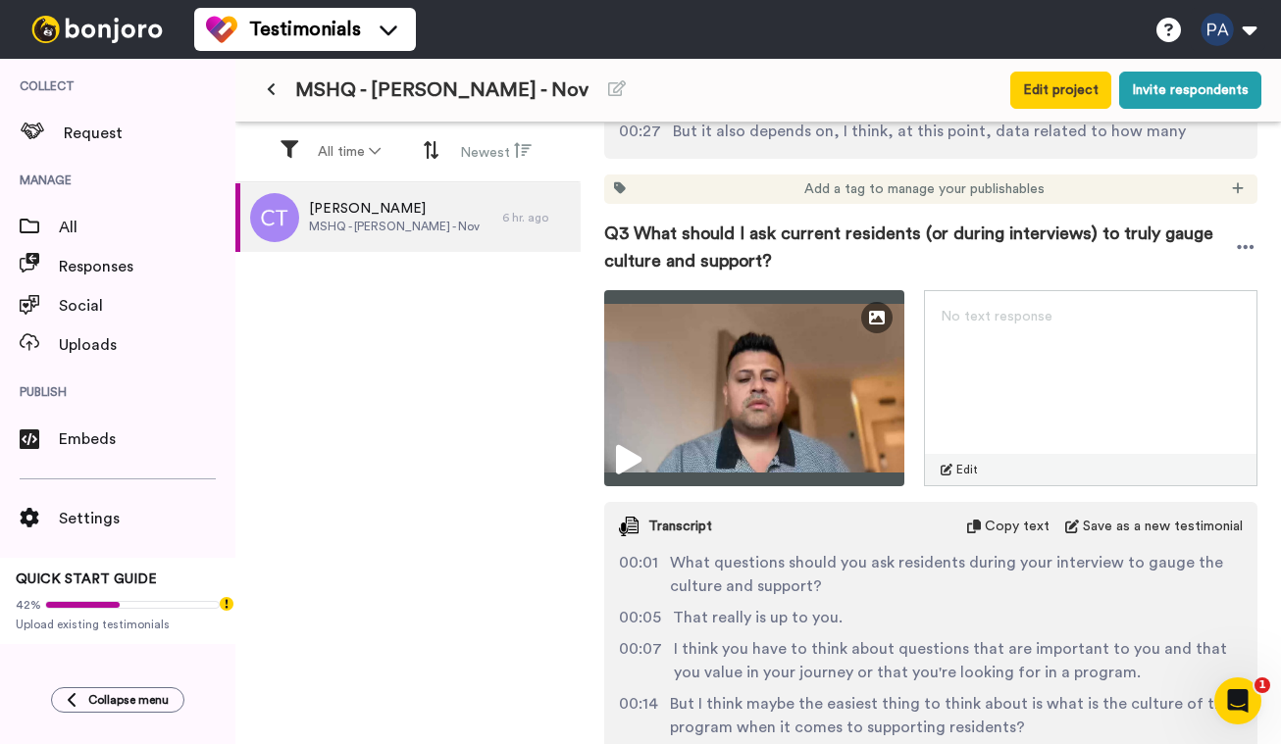
click at [397, 280] on div "Carlos Tapia MSHQ - Carlos - Nov 6 hr. ago" at bounding box center [407, 465] width 345 height 564
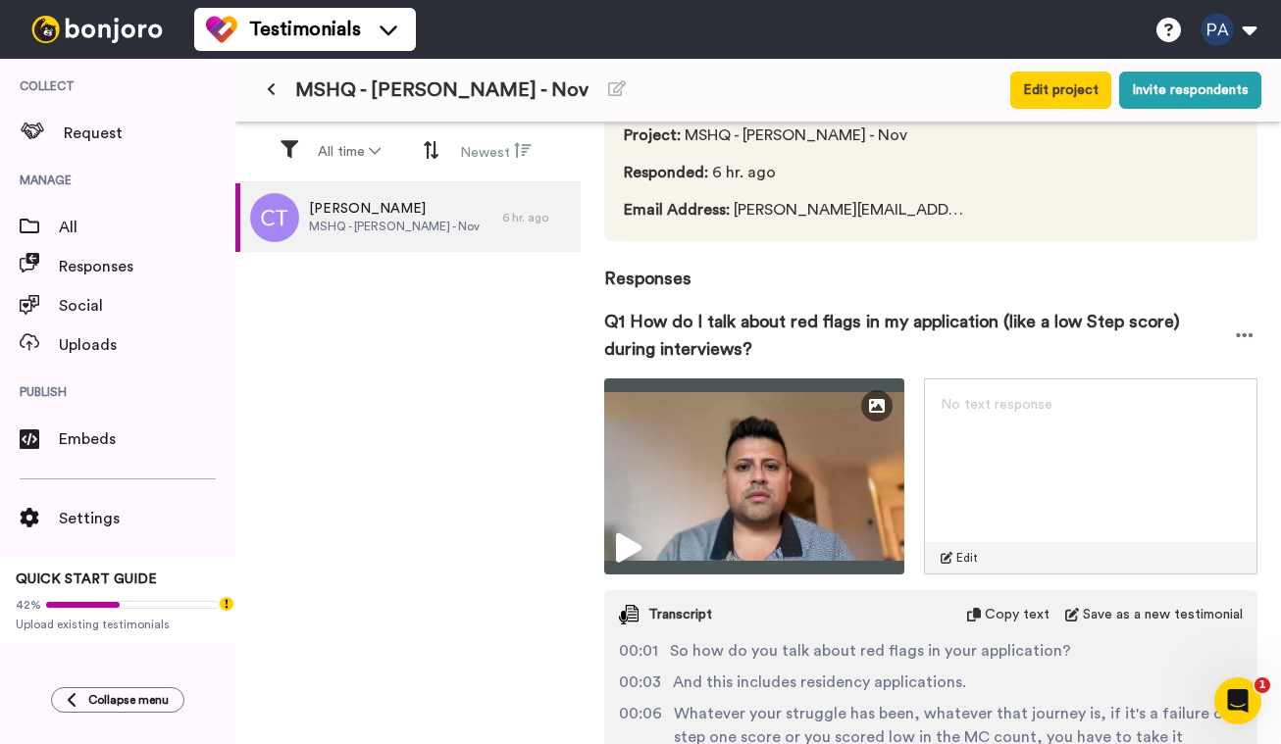
scroll to position [108, 0]
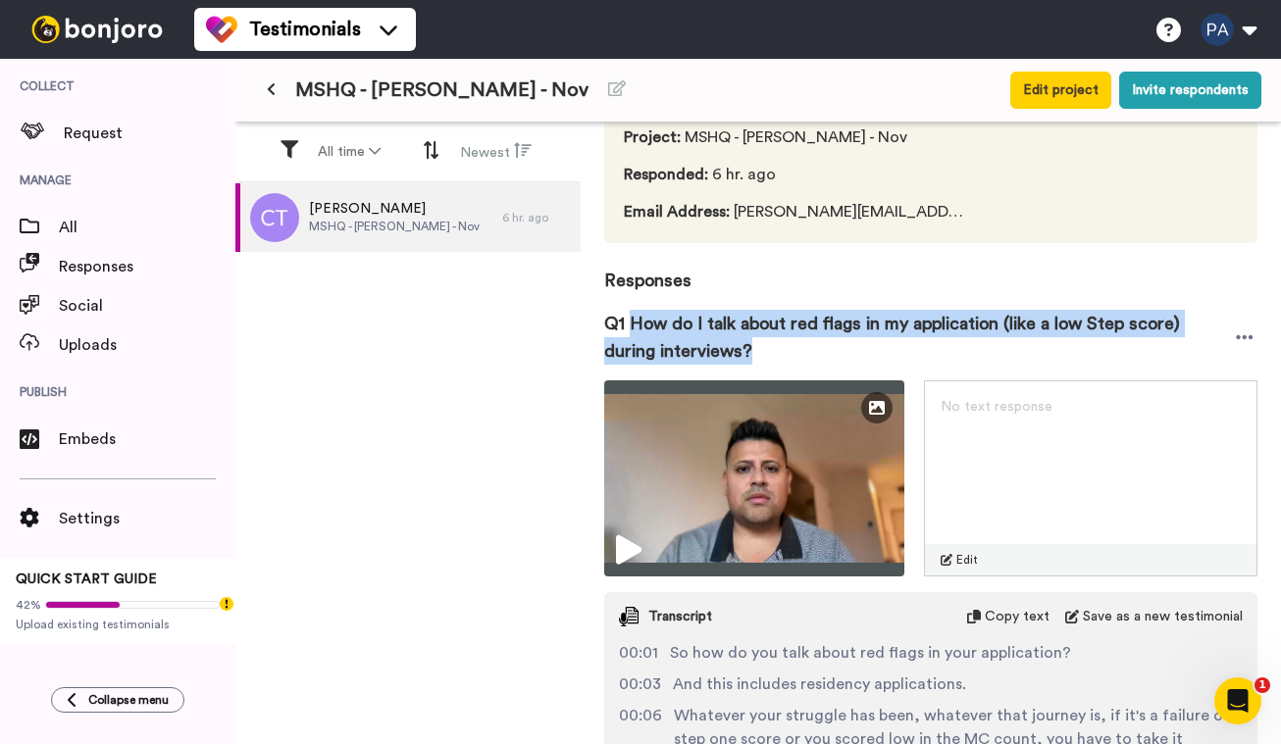
drag, startPoint x: 681, startPoint y: 354, endPoint x: 630, endPoint y: 323, distance: 60.7
click at [630, 323] on span "Q1 How do I talk about red flags in my application (like a low Step score) duri…" at bounding box center [918, 337] width 628 height 55
copy span "How do I talk about red flags in my application (like a low Step score) during …"
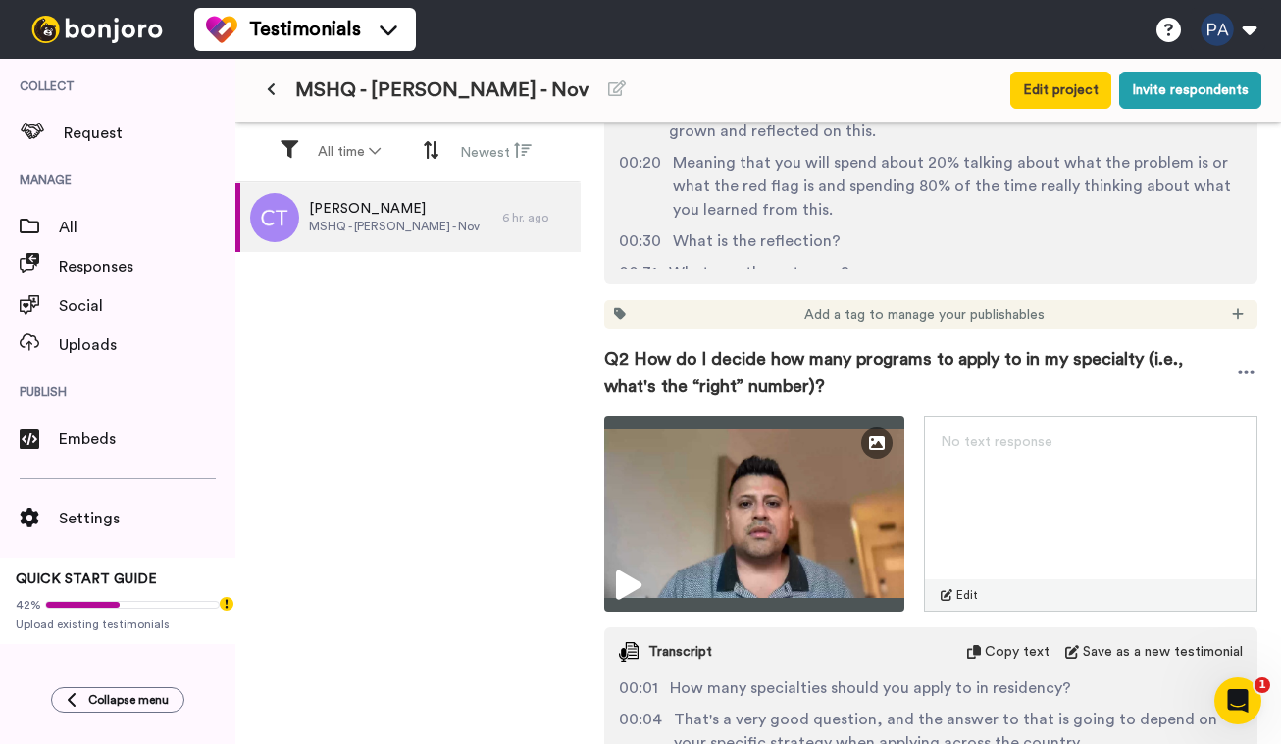
scroll to position [796, 0]
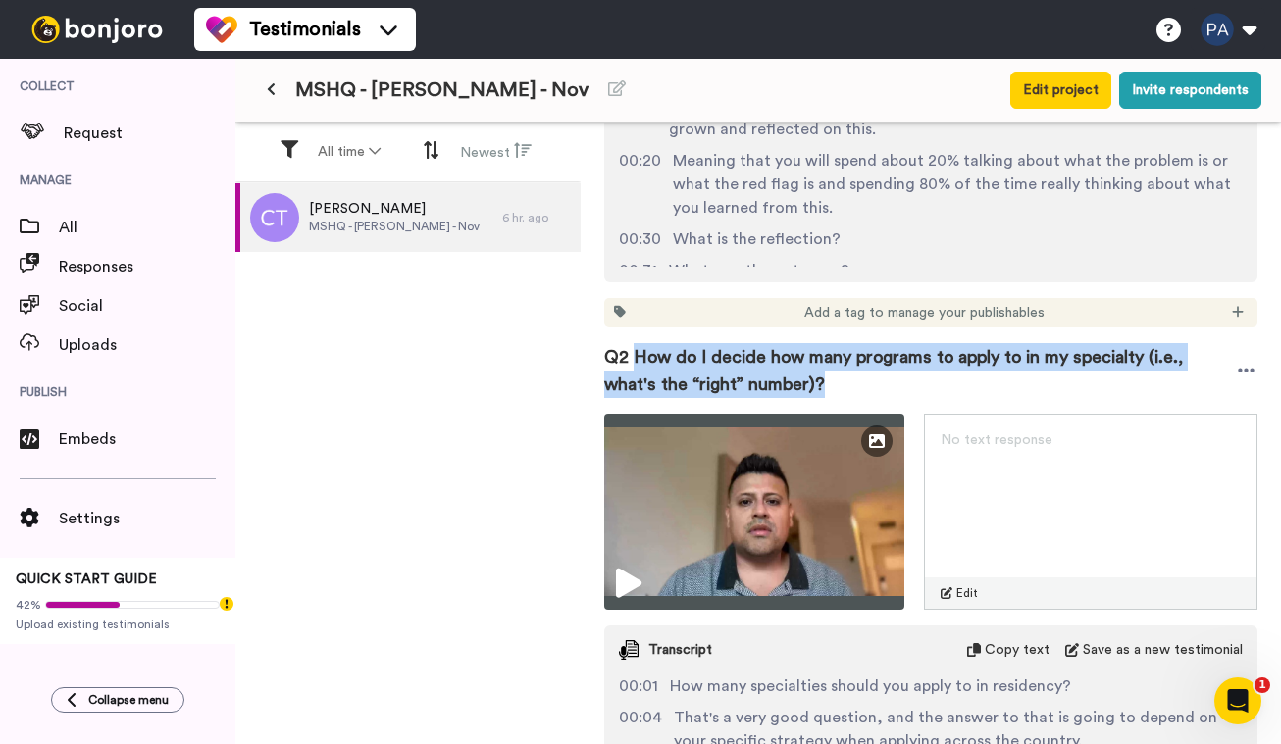
drag, startPoint x: 793, startPoint y: 386, endPoint x: 637, endPoint y: 360, distance: 158.1
click at [637, 360] on span "Q2 How do I decide how many programs to apply to in my specialty (i.e., what's …" at bounding box center [919, 370] width 631 height 55
copy span "How do I decide how many programs to apply to in my specialty (i.e., what's the…"
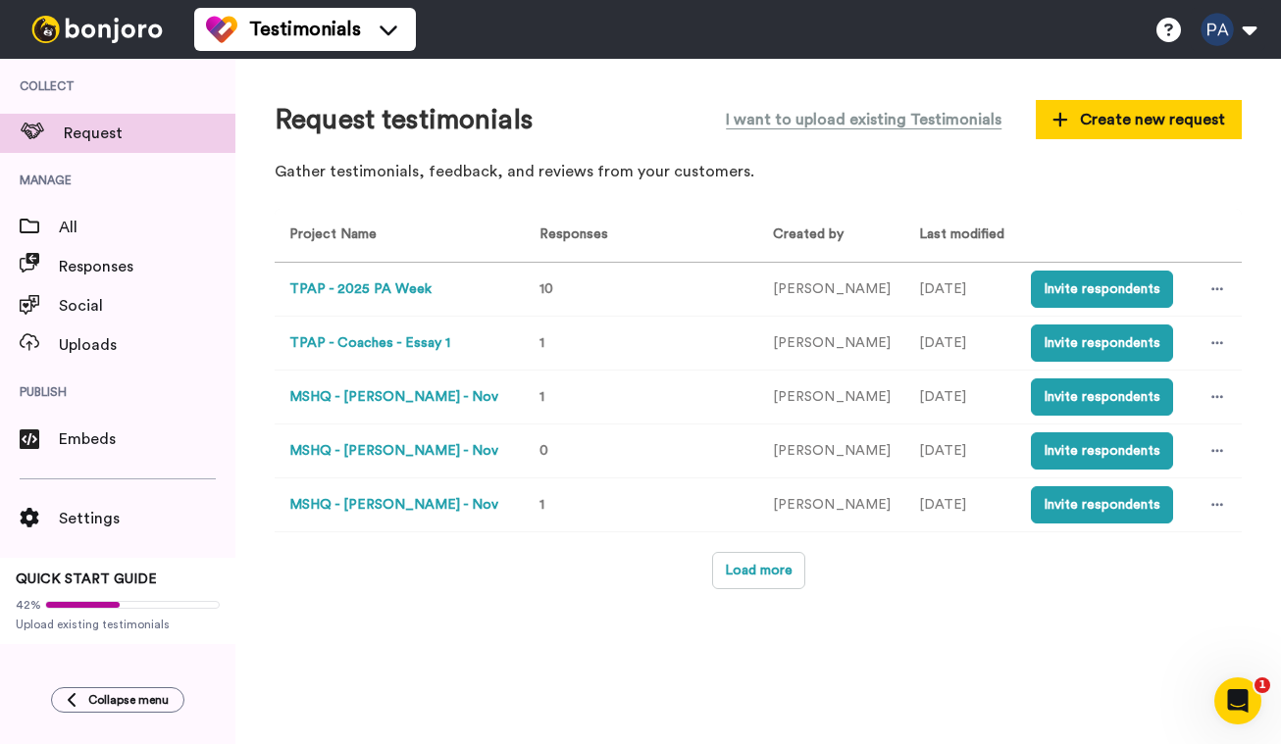
click at [389, 511] on button "MSHQ - Christine - Nov" at bounding box center [393, 505] width 209 height 21
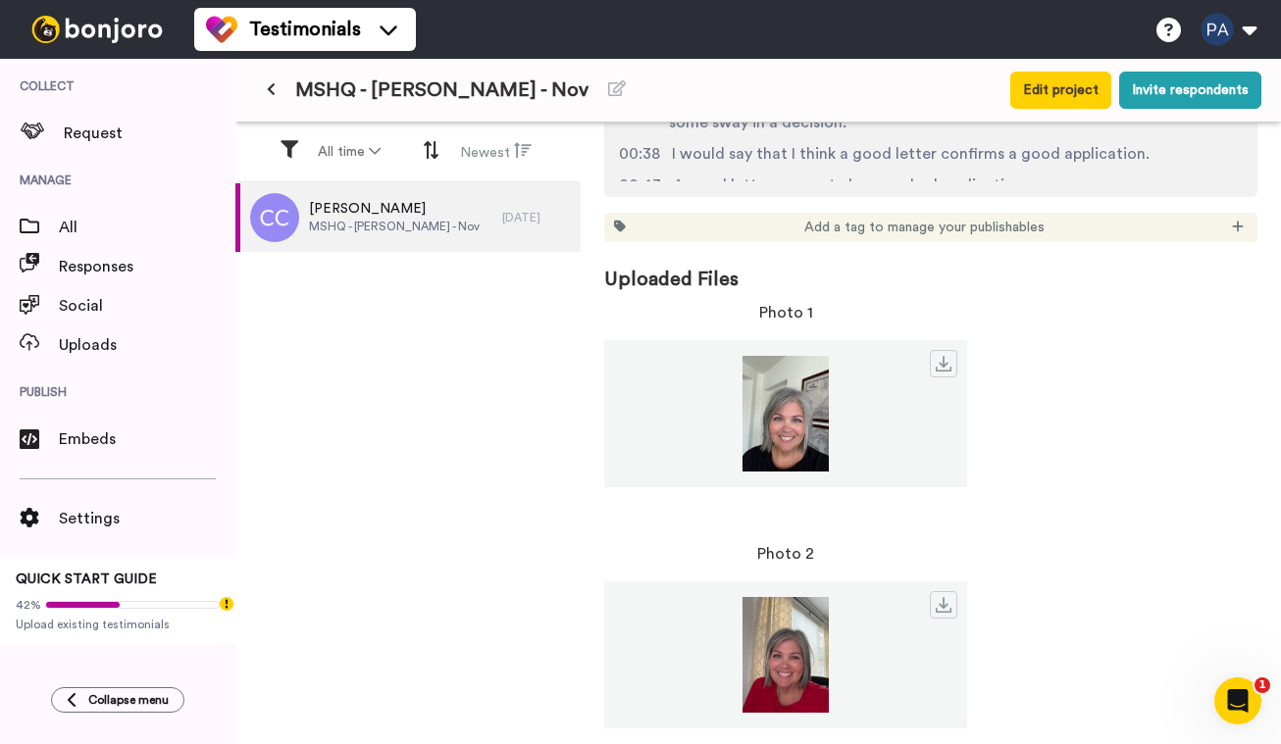
scroll to position [2985, 0]
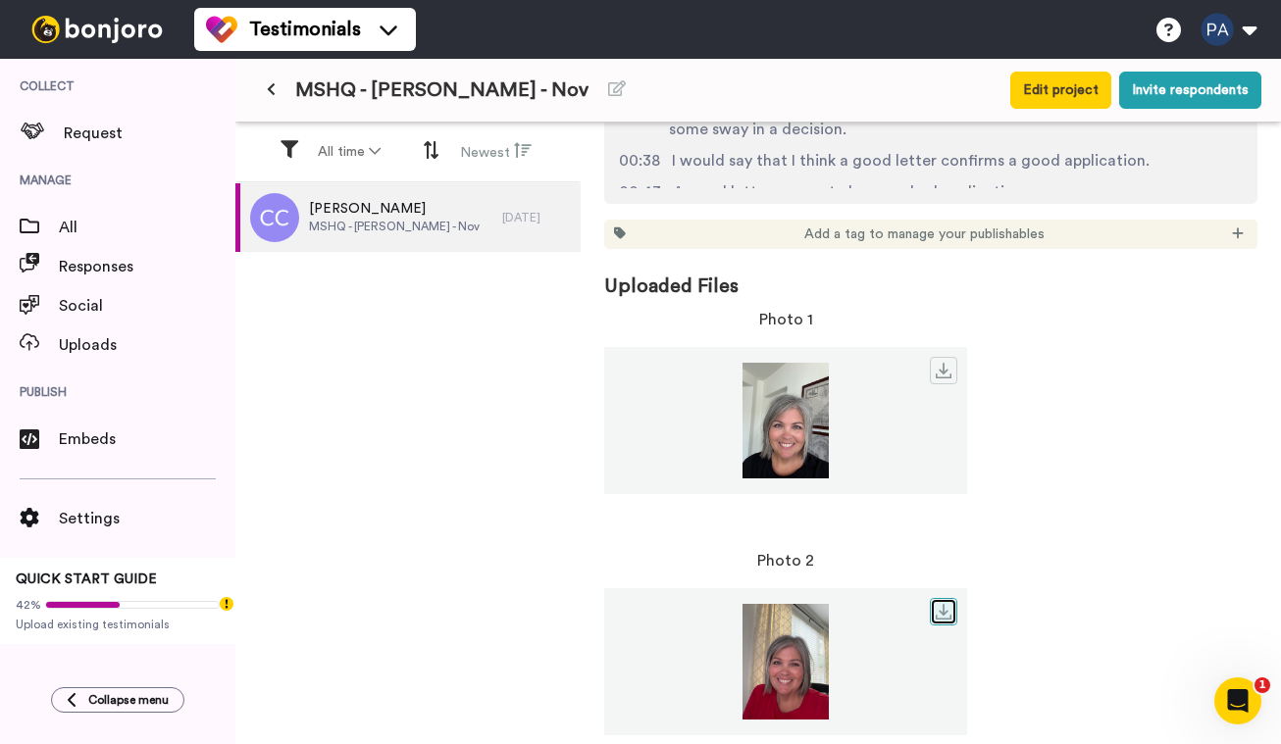
click at [947, 613] on icon at bounding box center [943, 612] width 16 height 16
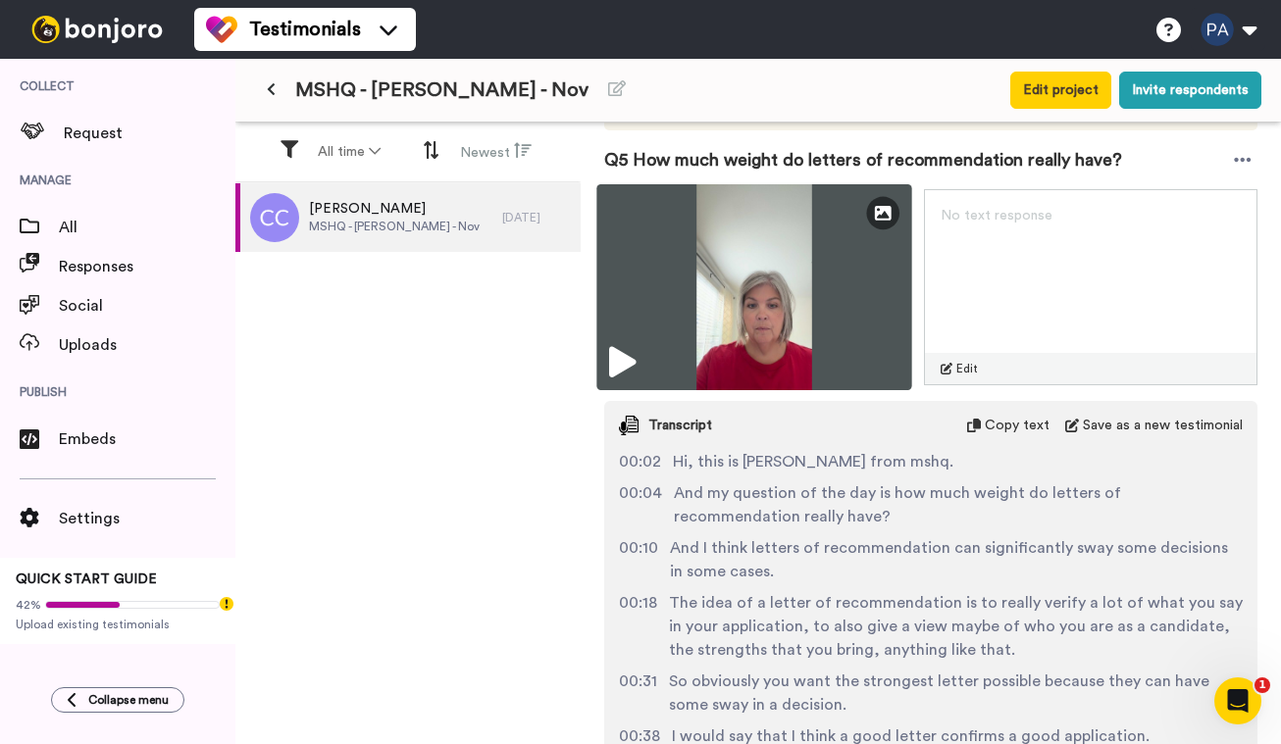
scroll to position [2405, 0]
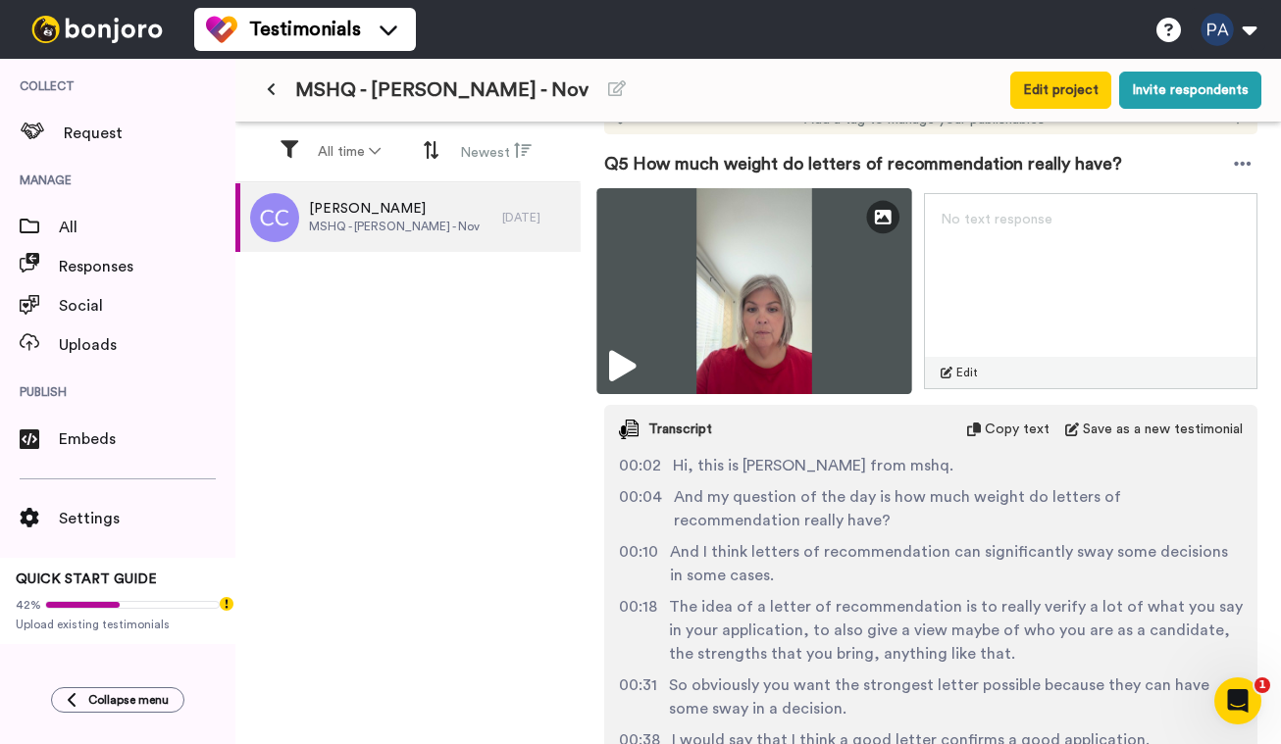
click at [781, 305] on img at bounding box center [753, 291] width 315 height 206
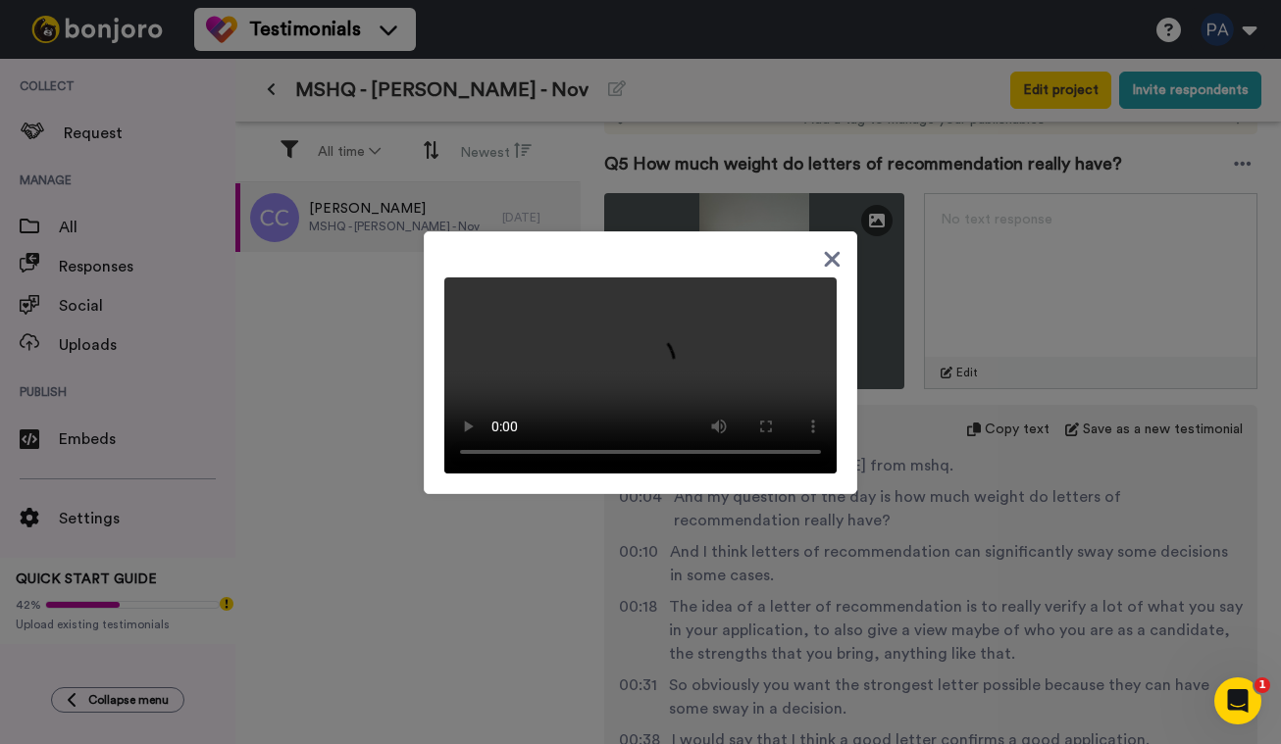
click at [814, 346] on video at bounding box center [640, 376] width 392 height 196
click at [669, 351] on video at bounding box center [640, 376] width 392 height 196
click at [1021, 218] on div at bounding box center [640, 372] width 1281 height 744
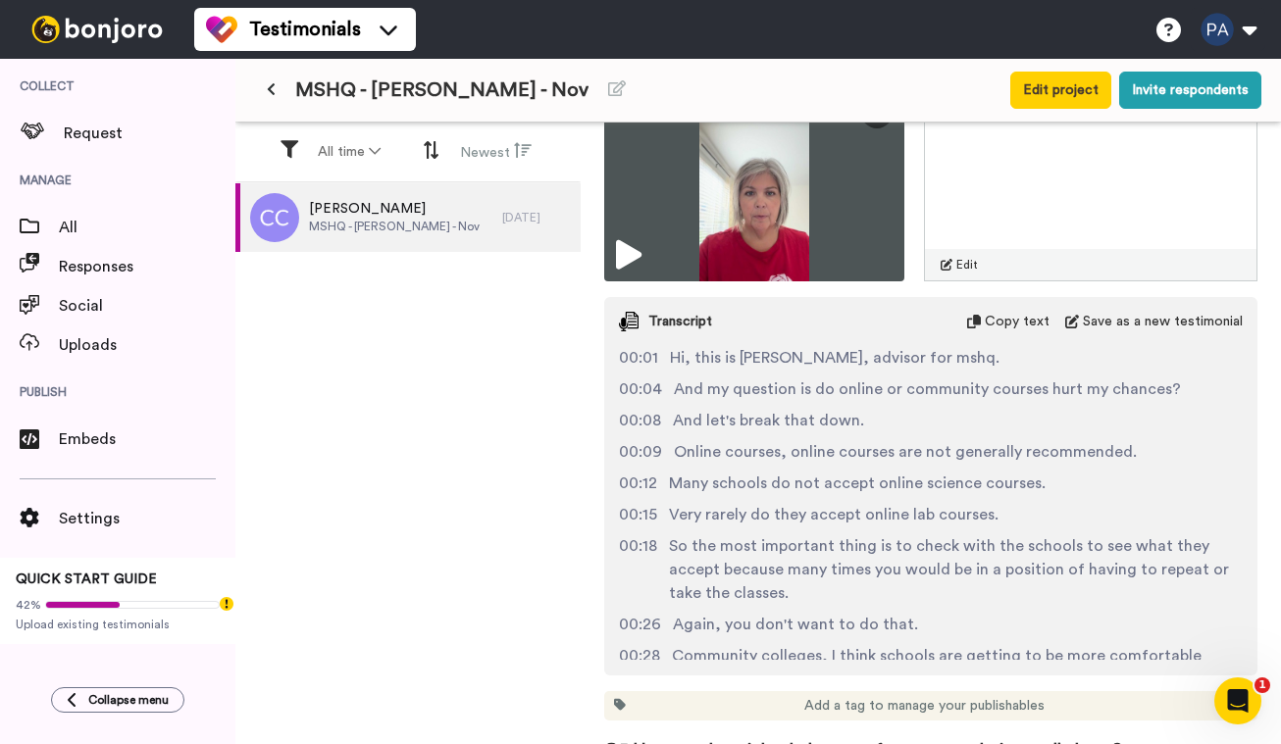
scroll to position [1721, 0]
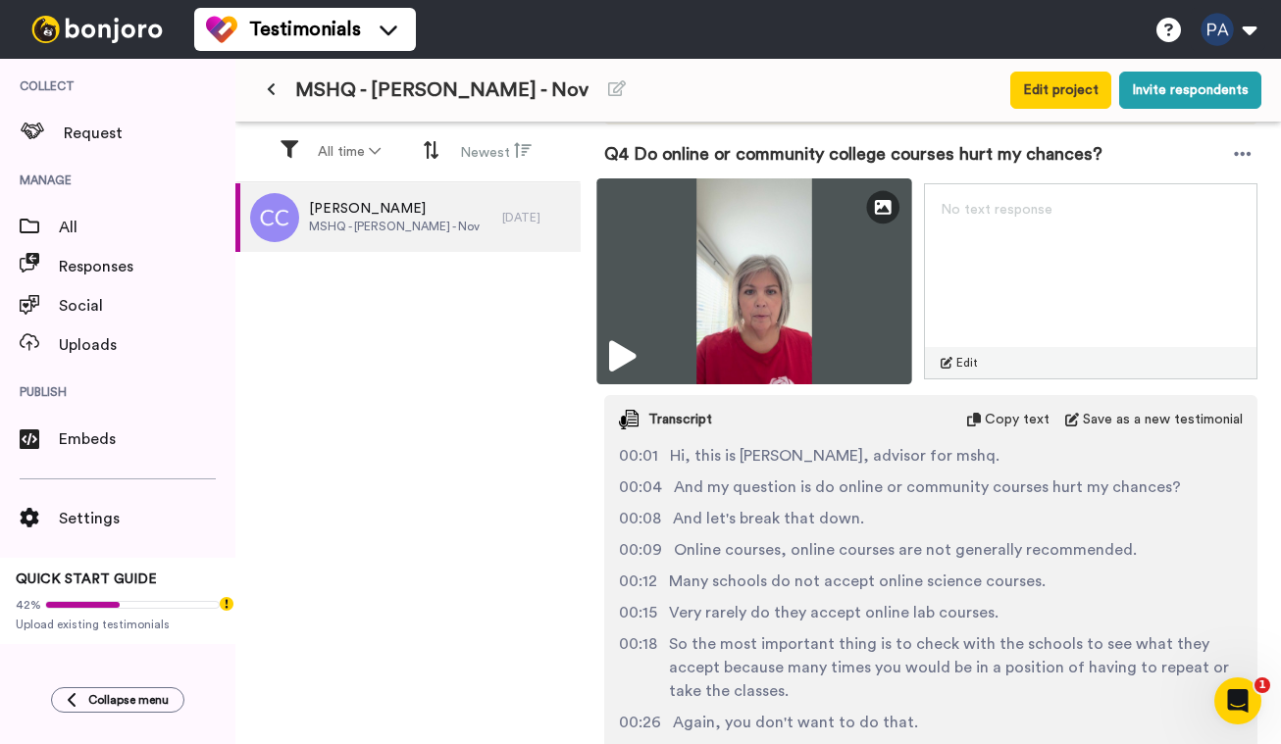
click at [780, 298] on img at bounding box center [753, 281] width 315 height 206
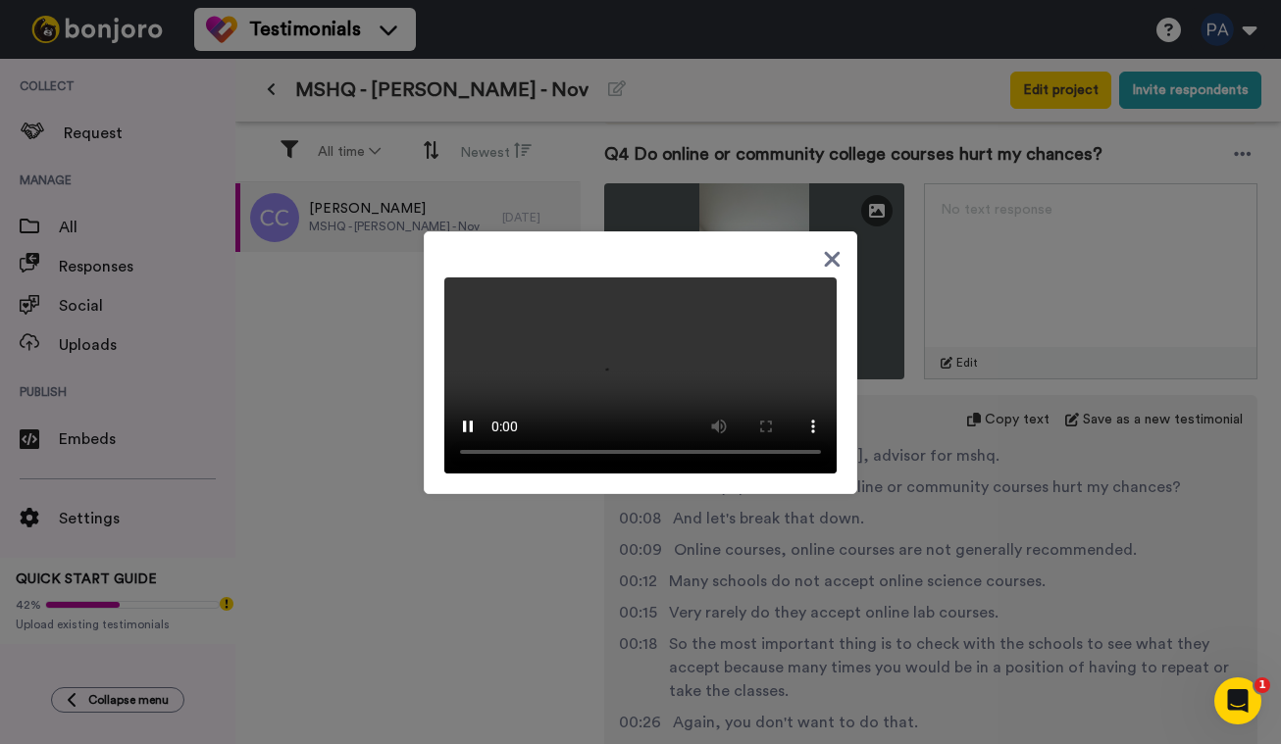
click at [640, 425] on video at bounding box center [640, 376] width 392 height 196
click at [836, 251] on icon at bounding box center [833, 259] width 16 height 16
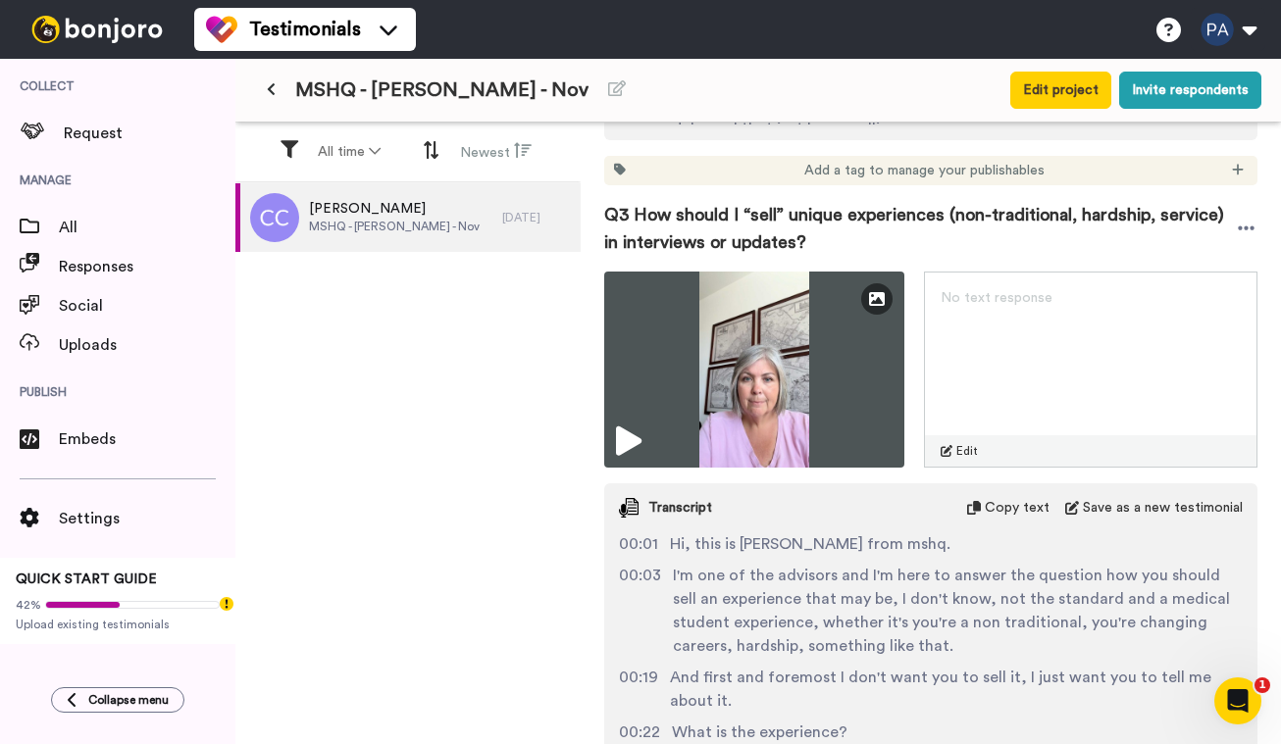
scroll to position [740, 0]
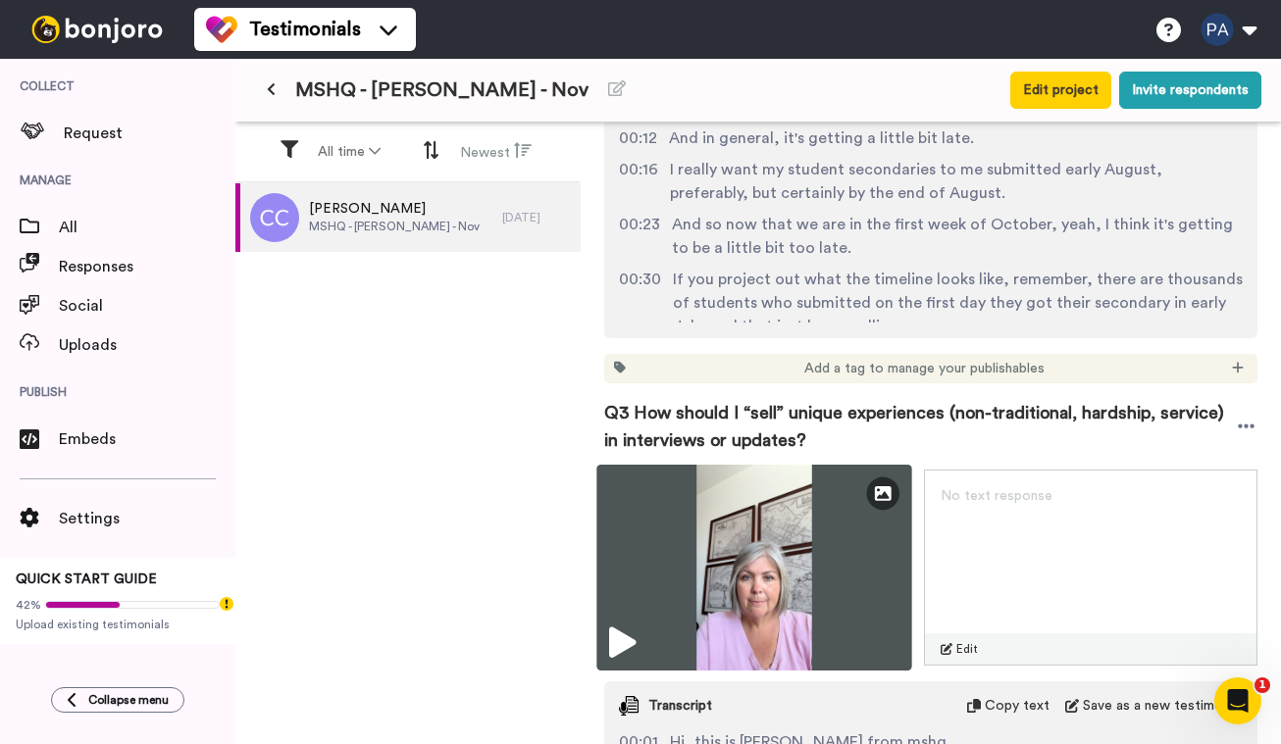
click at [774, 543] on img at bounding box center [753, 568] width 315 height 206
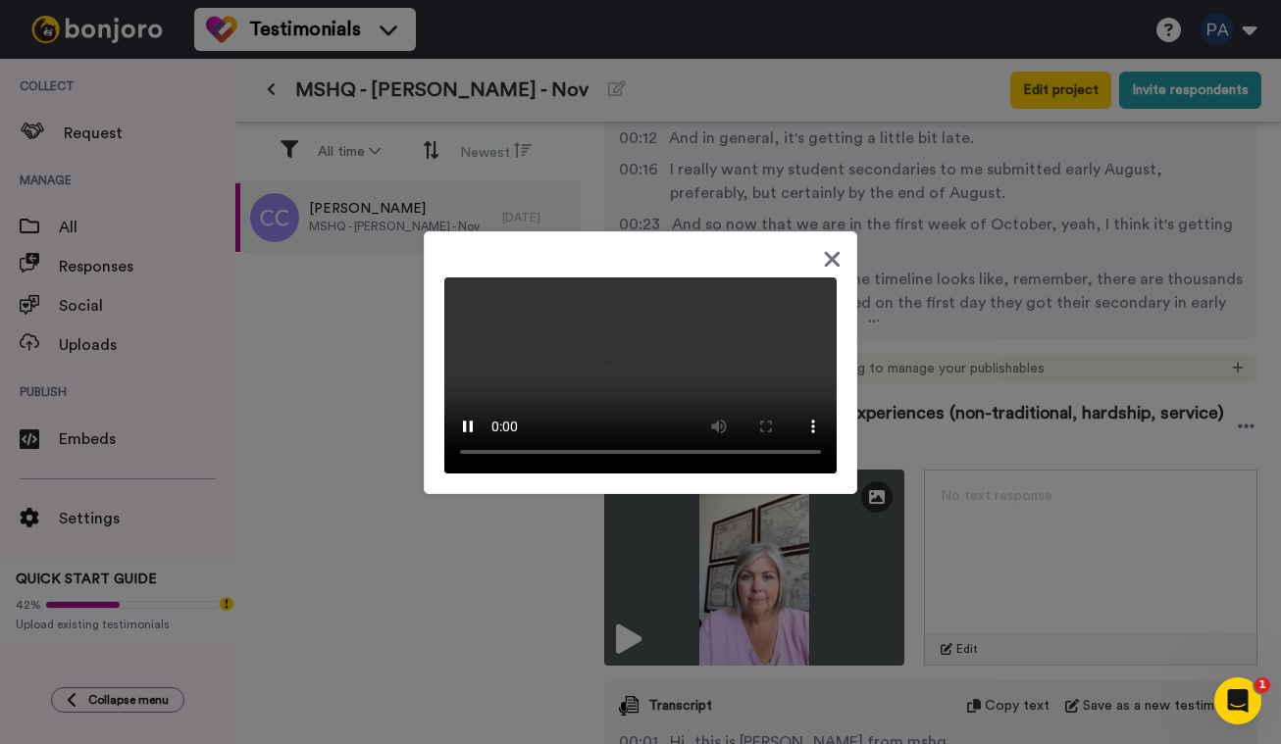
click at [639, 358] on video at bounding box center [640, 376] width 392 height 196
click at [903, 447] on div at bounding box center [640, 372] width 1281 height 744
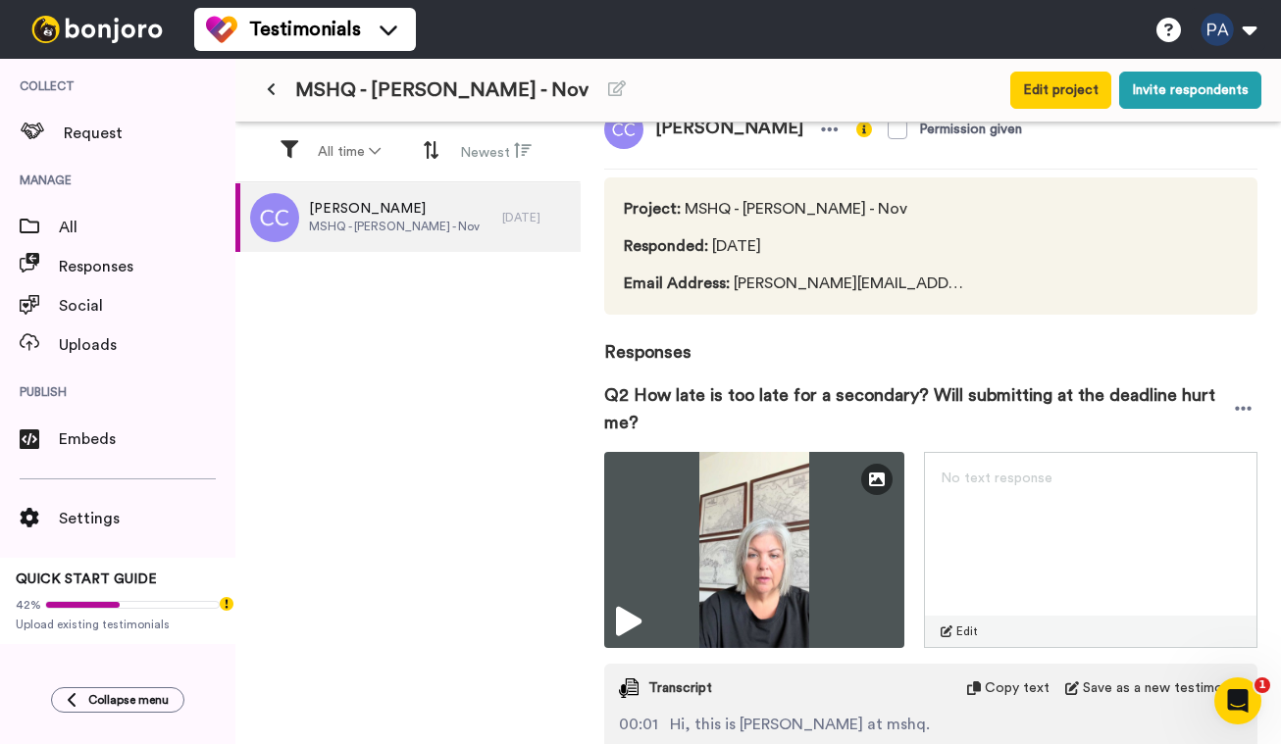
scroll to position [0, 0]
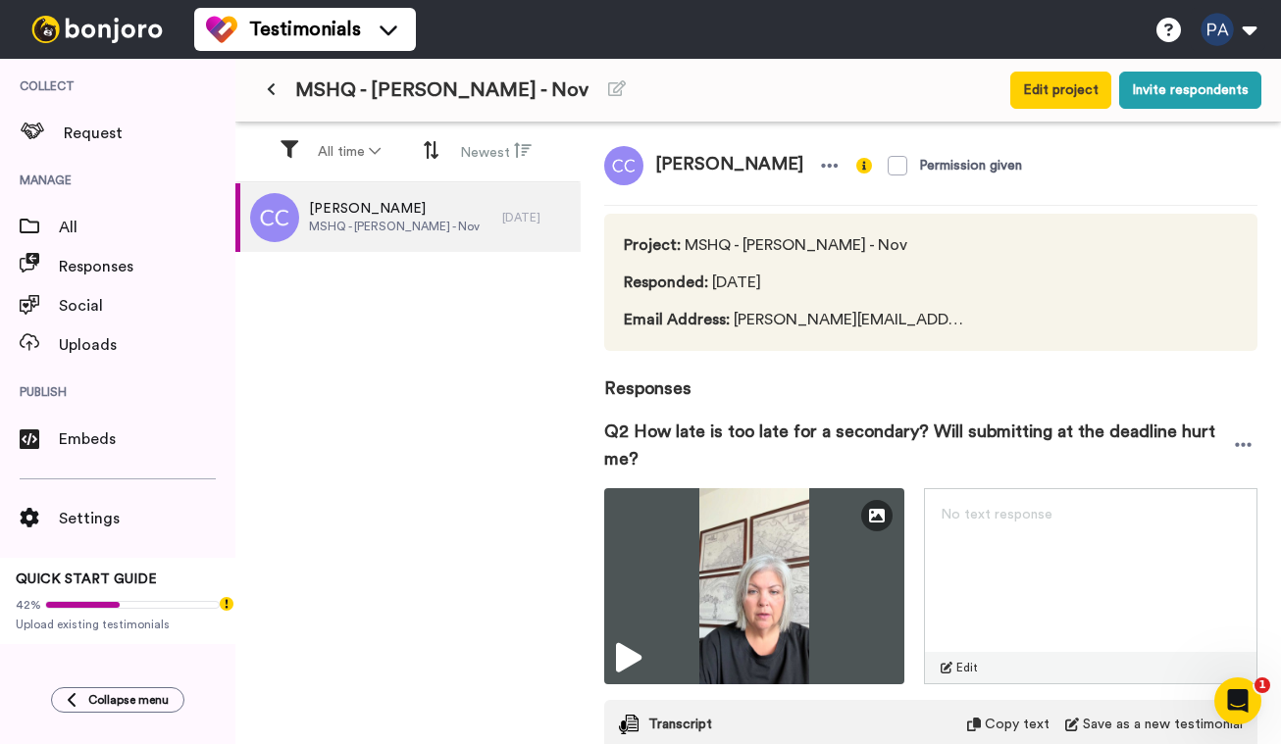
click at [1061, 410] on div "Q2 How late is too late for a secondary? Will submitting at the deadline hurt m…" at bounding box center [930, 445] width 653 height 86
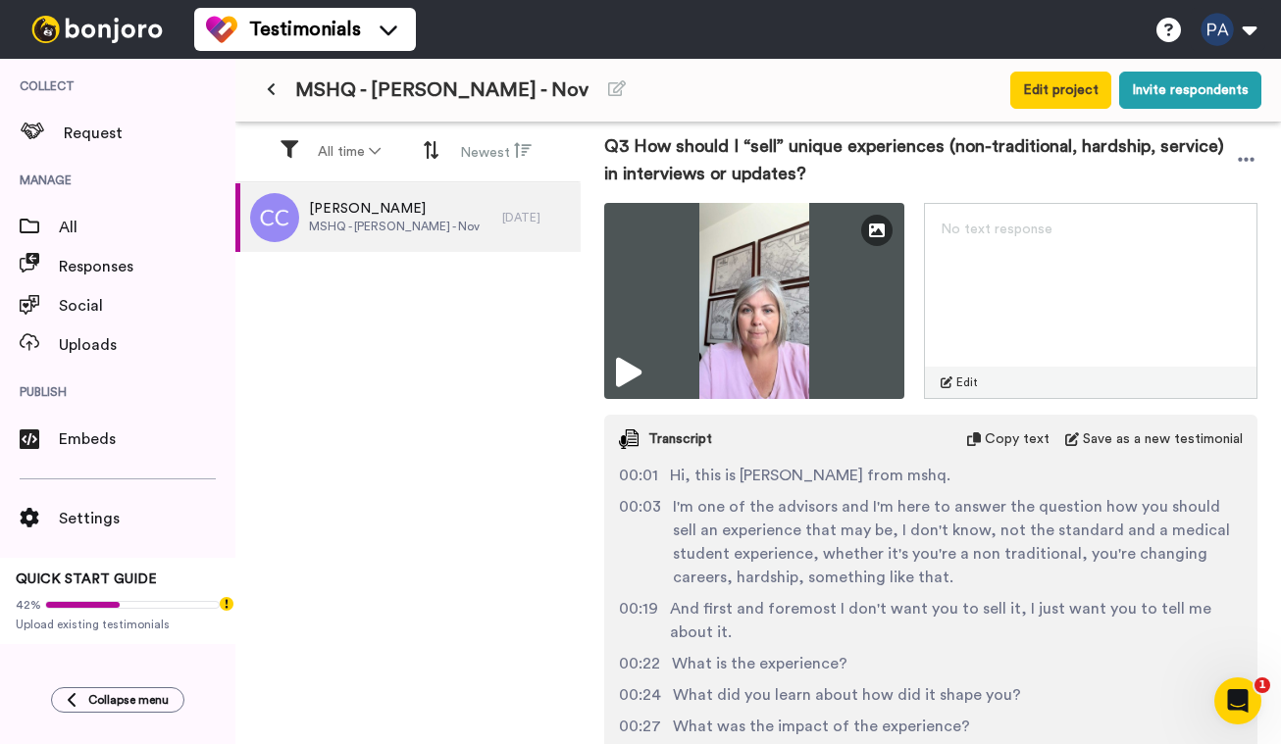
scroll to position [855, 0]
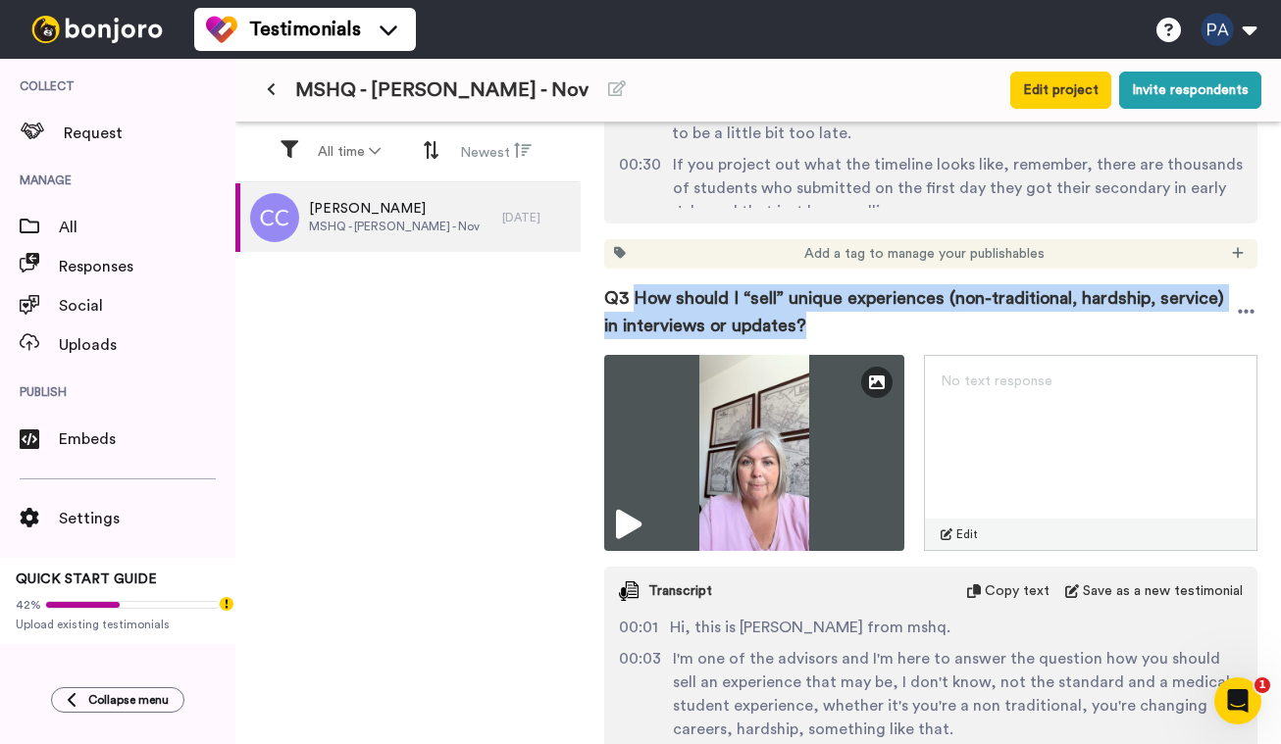
drag, startPoint x: 799, startPoint y: 322, endPoint x: 636, endPoint y: 291, distance: 165.6
click at [636, 291] on span "Q3 How should I “sell” unique experiences (non-traditional, hardship, service) …" at bounding box center [919, 311] width 631 height 55
copy span "How should I “sell” unique experiences (non-traditional, hardship, service) in …"
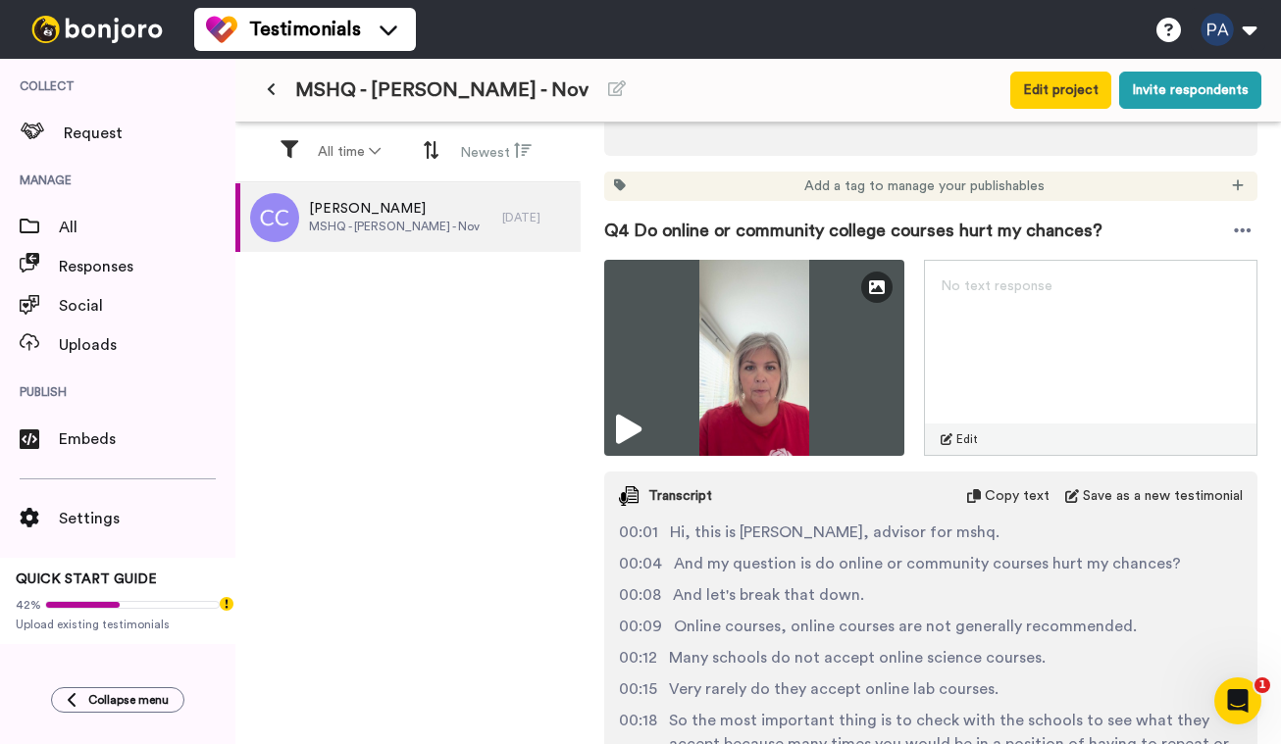
scroll to position [1646, 0]
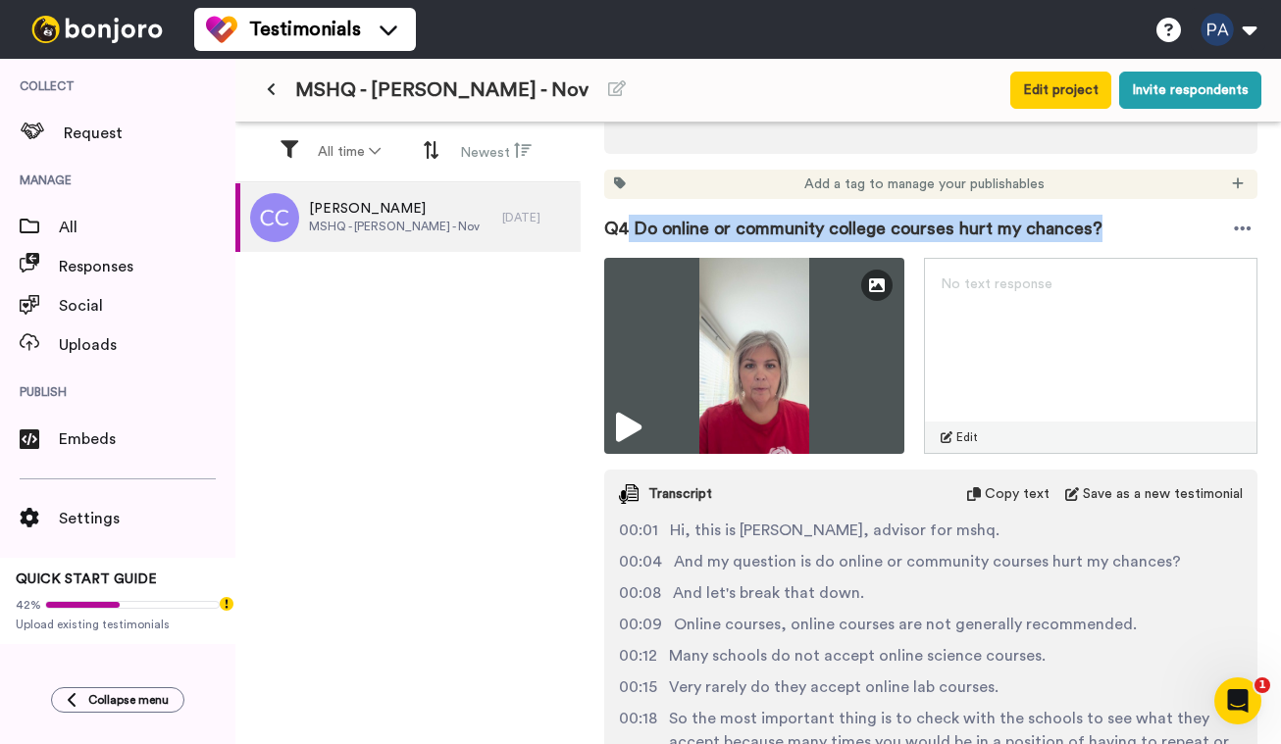
drag, startPoint x: 1121, startPoint y: 230, endPoint x: 631, endPoint y: 224, distance: 490.3
click at [631, 224] on div "Q4 Do online or community college courses hurt my chances?" at bounding box center [930, 228] width 653 height 59
copy span "Do online or community college courses hurt my chances?"
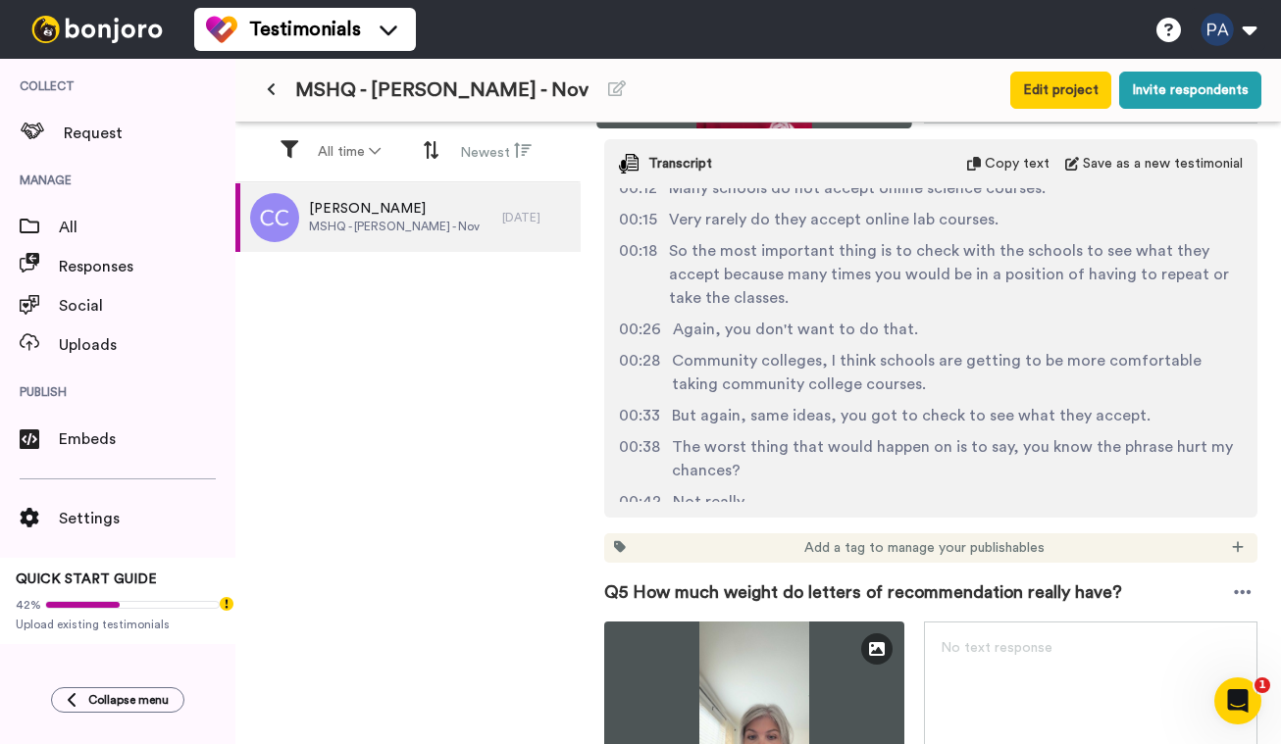
scroll to position [141, 0]
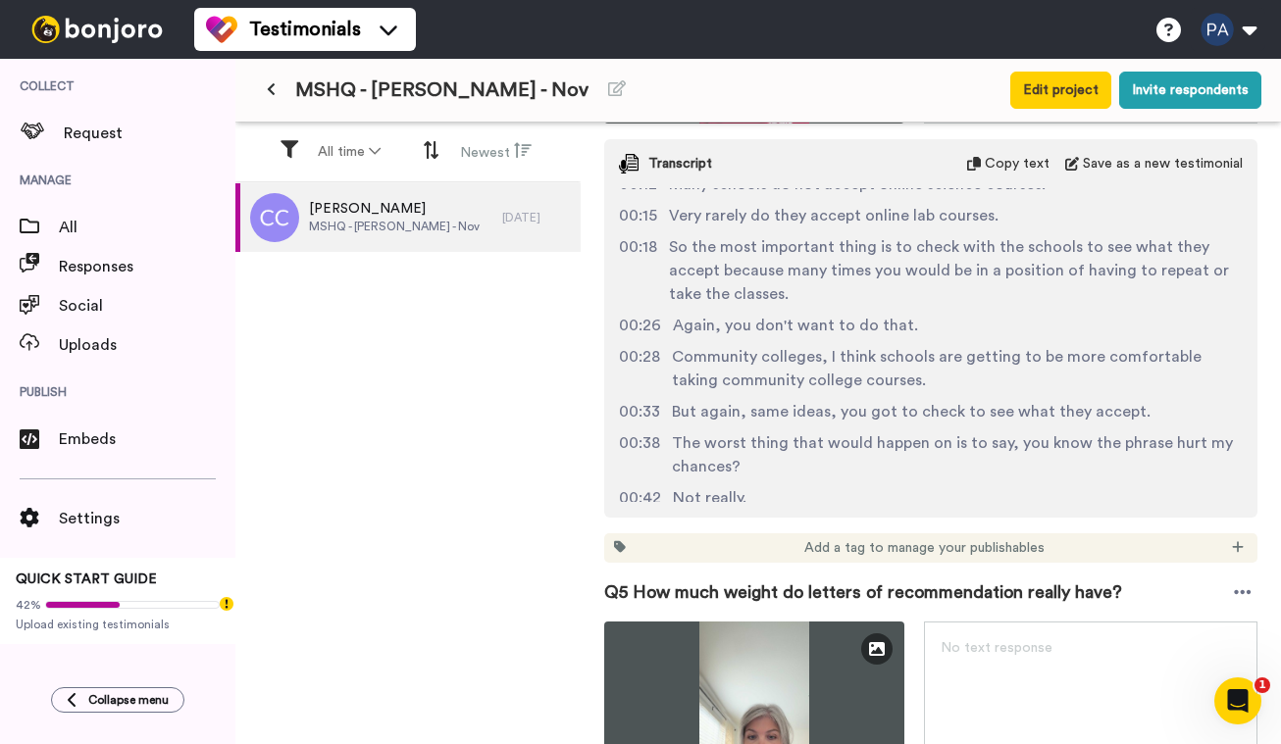
click at [825, 565] on div "Q5 How much weight do letters of recommendation really have?" at bounding box center [930, 592] width 653 height 59
click at [772, 594] on span "Q5 How much weight do letters of recommendation really have?" at bounding box center [863, 592] width 518 height 27
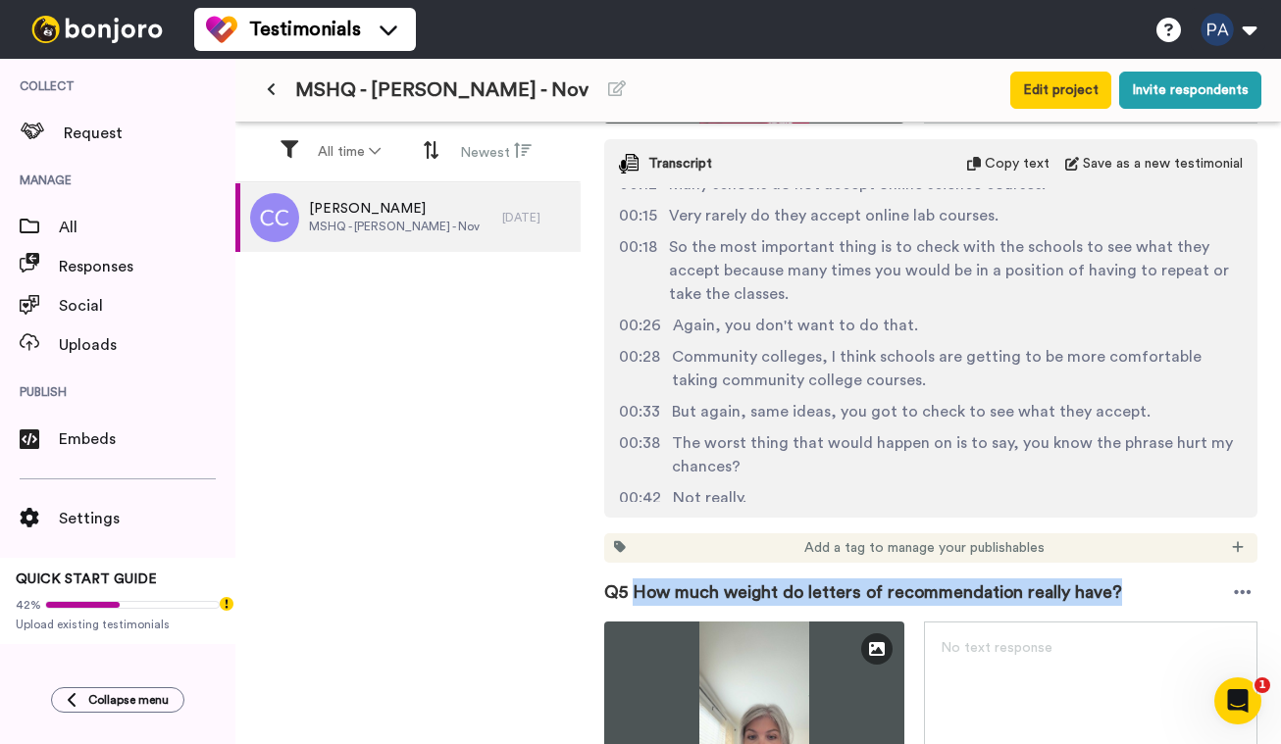
drag, startPoint x: 631, startPoint y: 591, endPoint x: 1127, endPoint y: 592, distance: 495.2
click at [1128, 592] on div "Q5 How much weight do letters of recommendation really have?" at bounding box center [930, 592] width 653 height 59
copy span "How much weight do letters of recommendation really have?"
